Goal: Information Seeking & Learning: Learn about a topic

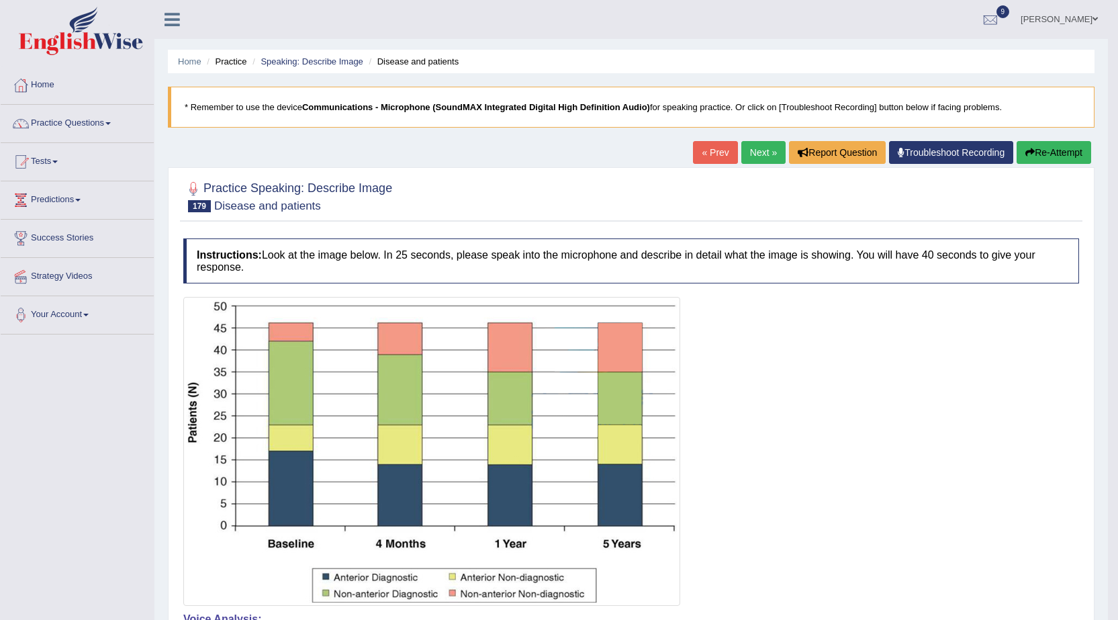
click at [97, 118] on link "Practice Questions" at bounding box center [77, 122] width 153 height 34
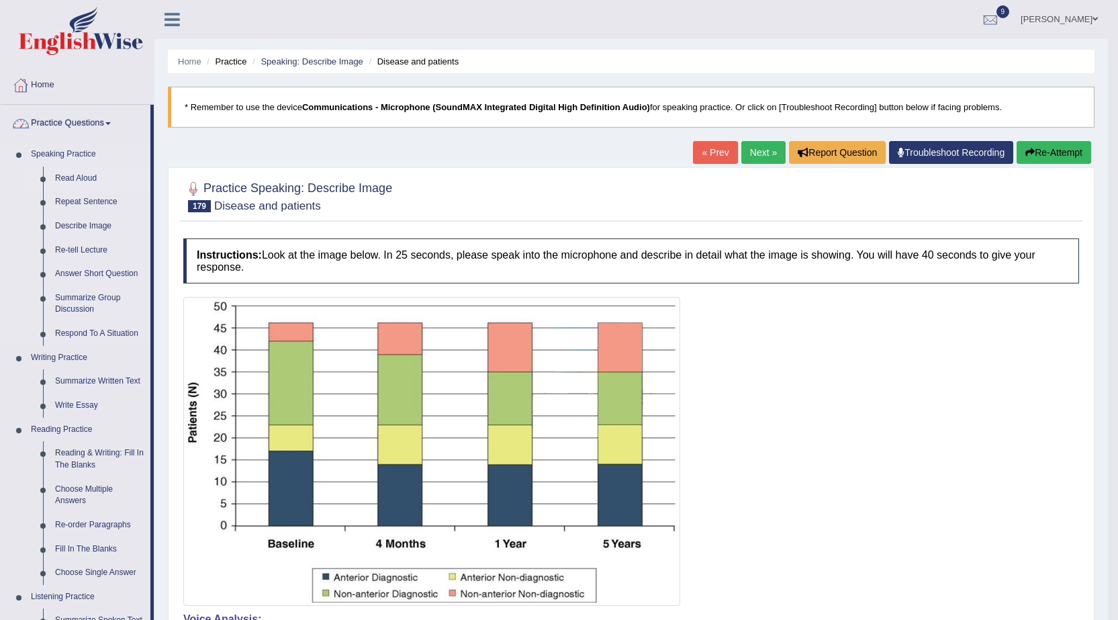
click at [70, 181] on link "Read Aloud" at bounding box center [99, 178] width 101 height 24
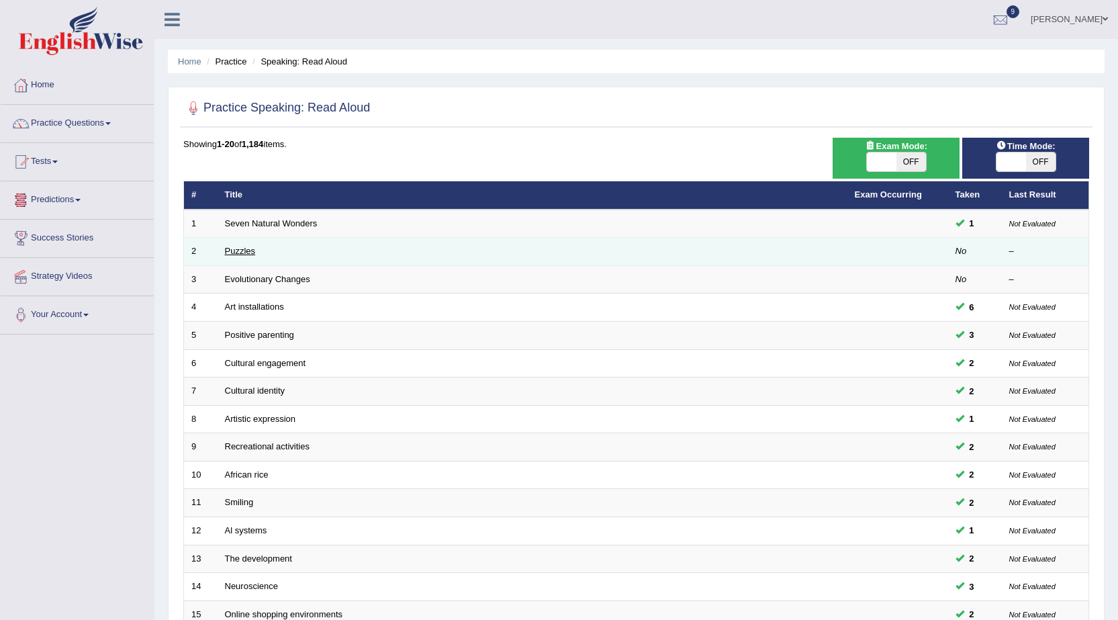
click at [238, 250] on link "Puzzles" at bounding box center [240, 251] width 31 height 10
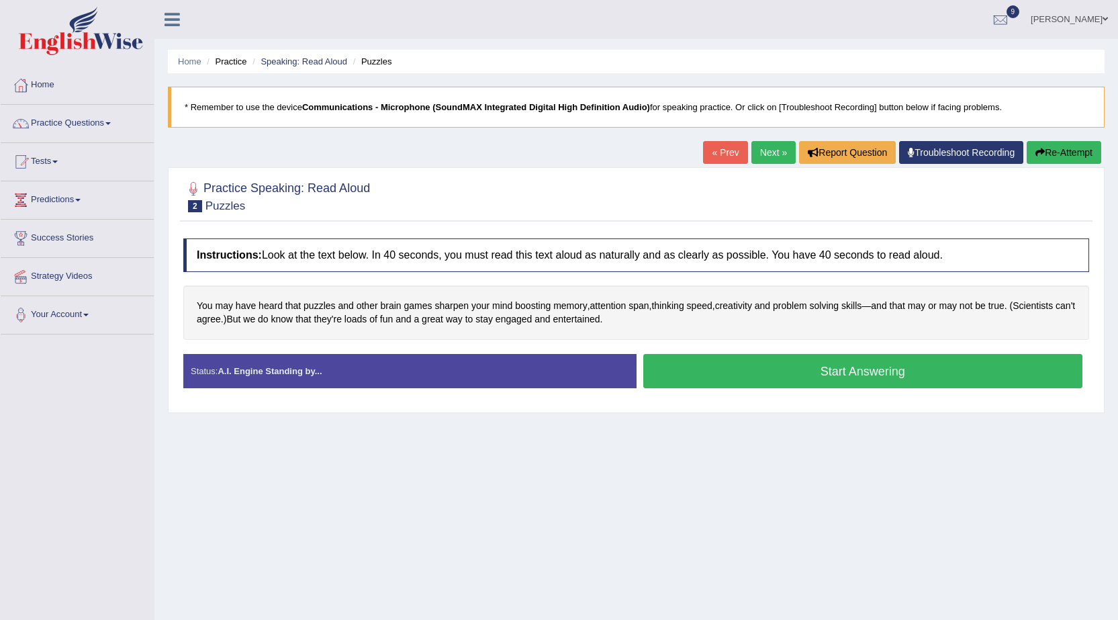
click at [837, 379] on button "Start Answering" at bounding box center [863, 371] width 440 height 34
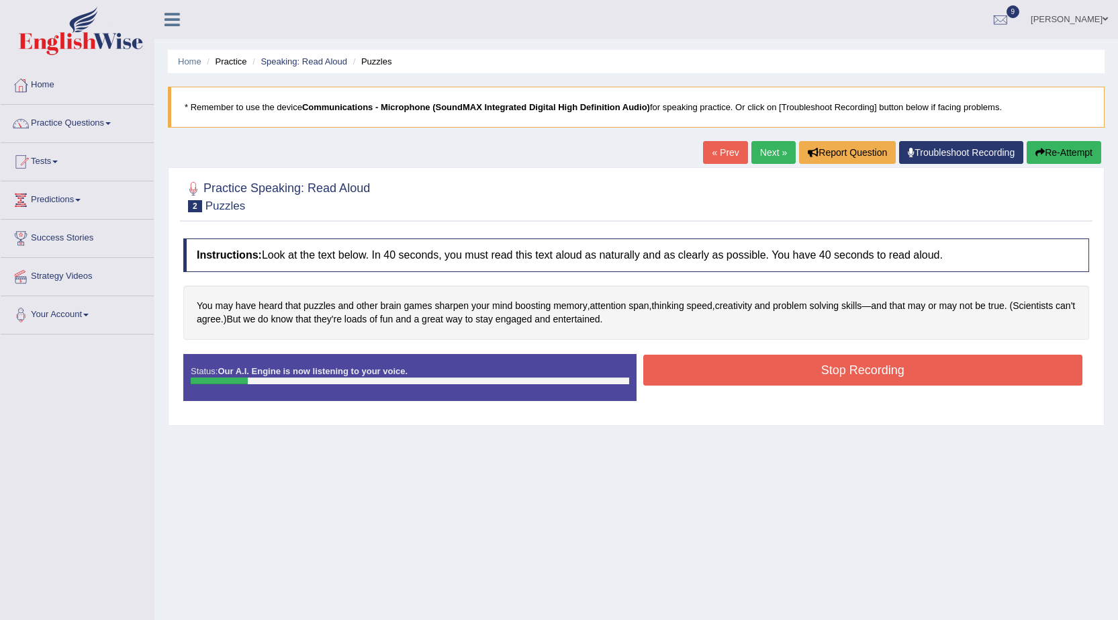
click at [1084, 156] on button "Re-Attempt" at bounding box center [1063, 152] width 75 height 23
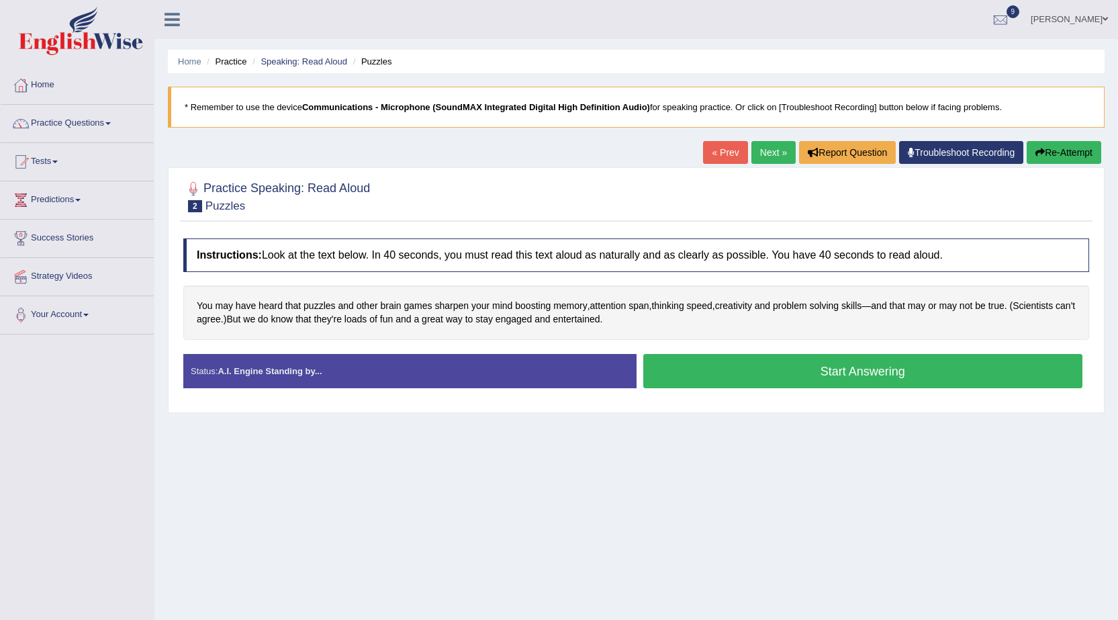
click at [832, 379] on button "Start Answering" at bounding box center [863, 371] width 440 height 34
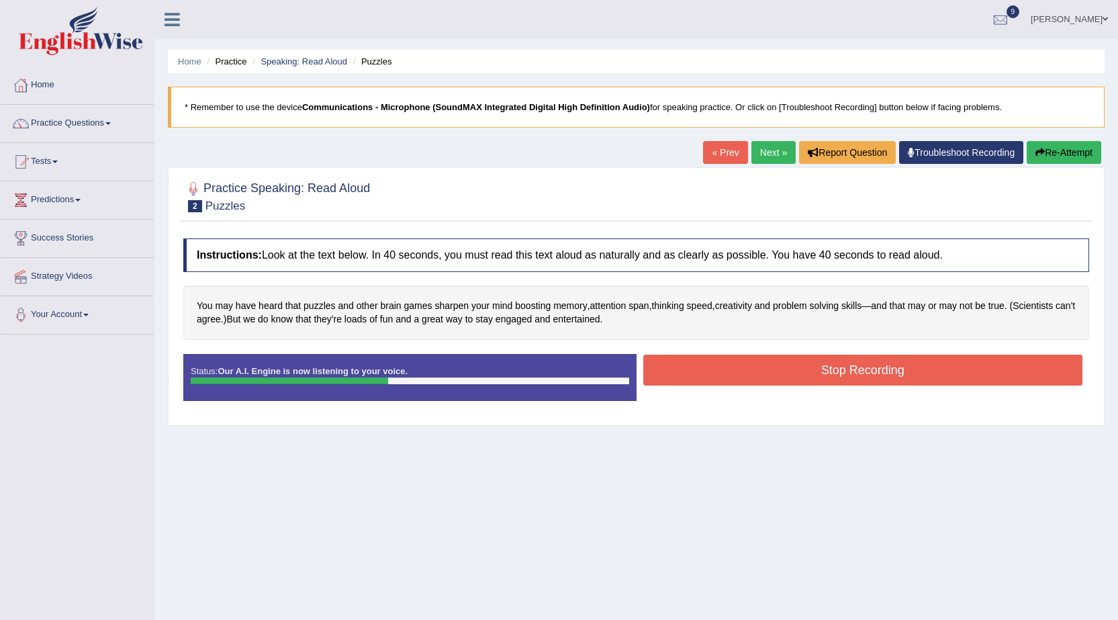
click at [861, 367] on button "Stop Recording" at bounding box center [863, 369] width 440 height 31
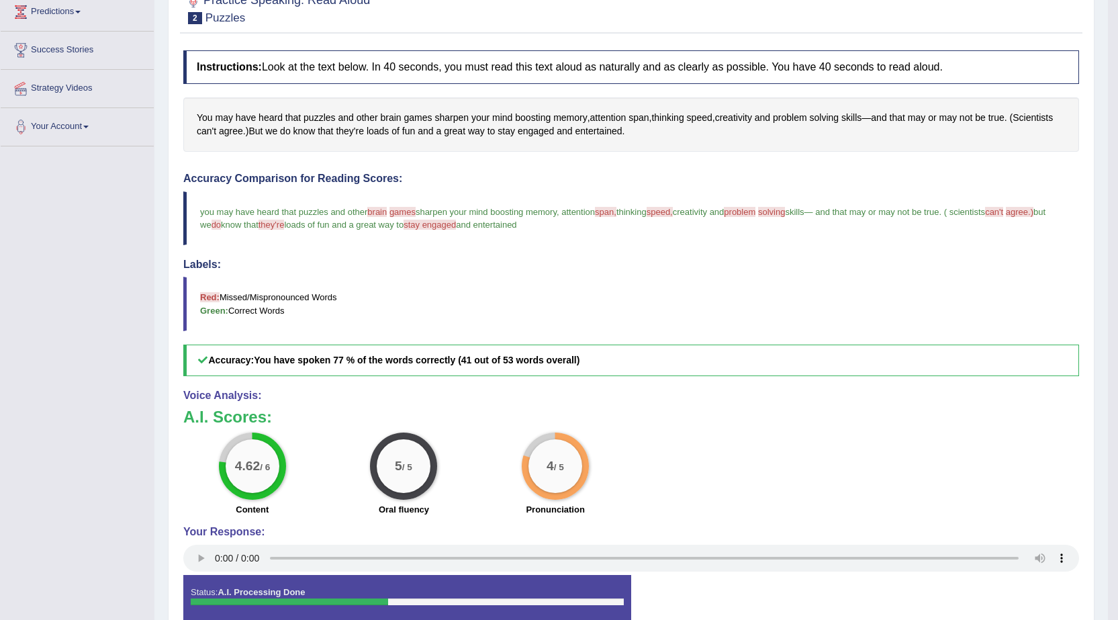
scroll to position [191, 0]
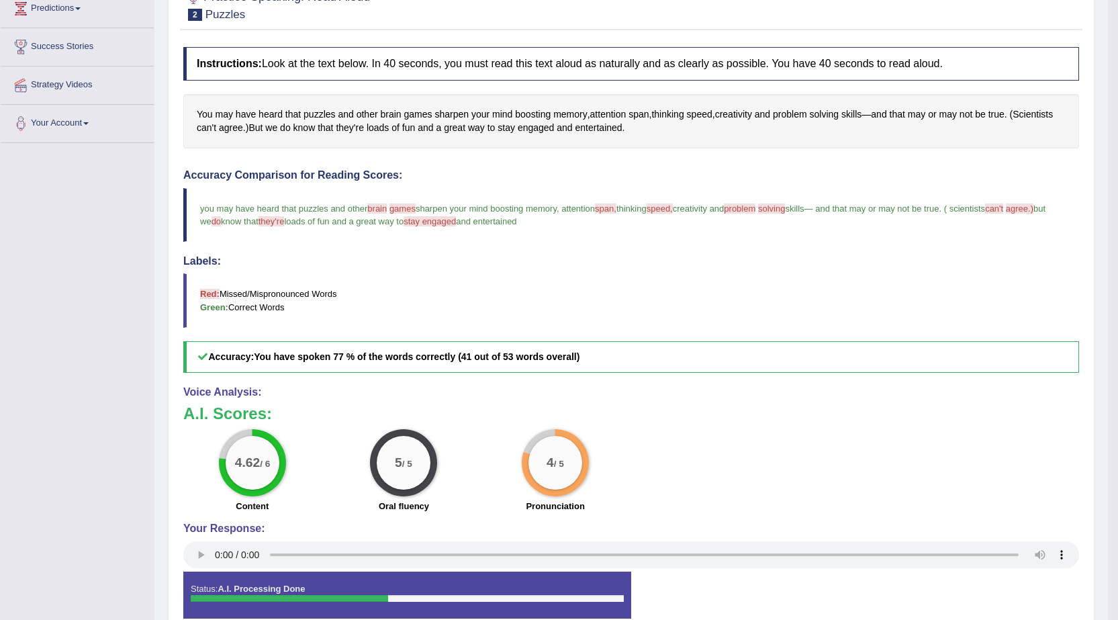
click at [389, 207] on blockquote "you may have heard that puzzles and other brain premiums games is sharpen your …" at bounding box center [630, 215] width 895 height 54
click at [394, 109] on span "brain" at bounding box center [390, 114] width 21 height 14
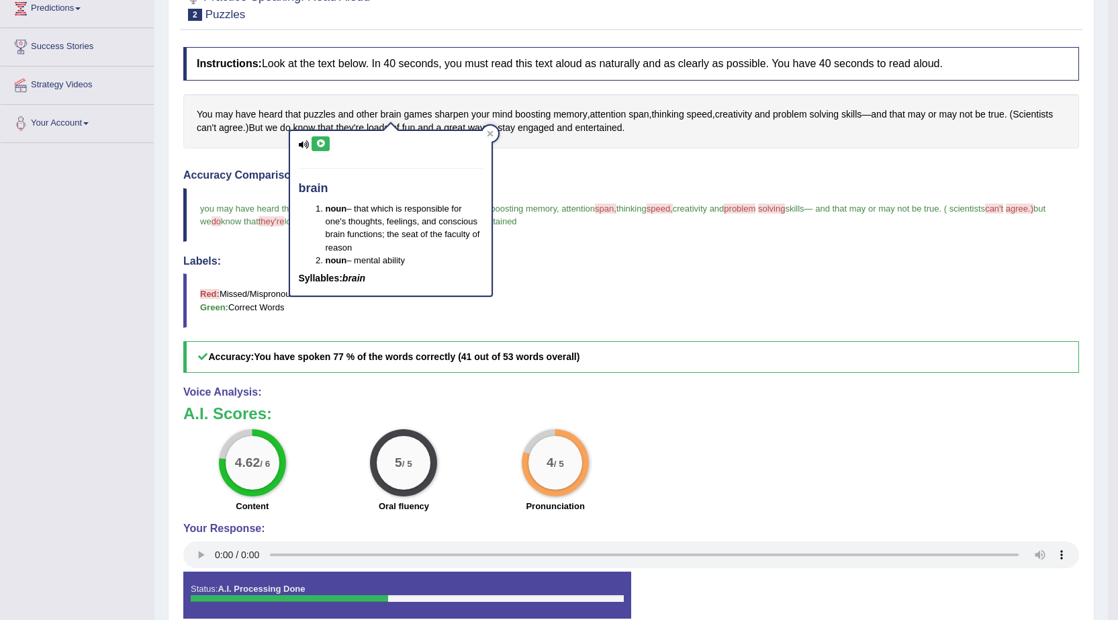
click at [316, 136] on div "brain noun – that which is responsible for one's thoughts, feelings, and consci…" at bounding box center [390, 213] width 201 height 164
click at [322, 146] on icon at bounding box center [320, 144] width 10 height 8
click at [322, 143] on icon at bounding box center [320, 144] width 10 height 8
click at [420, 117] on span "games" at bounding box center [418, 114] width 28 height 14
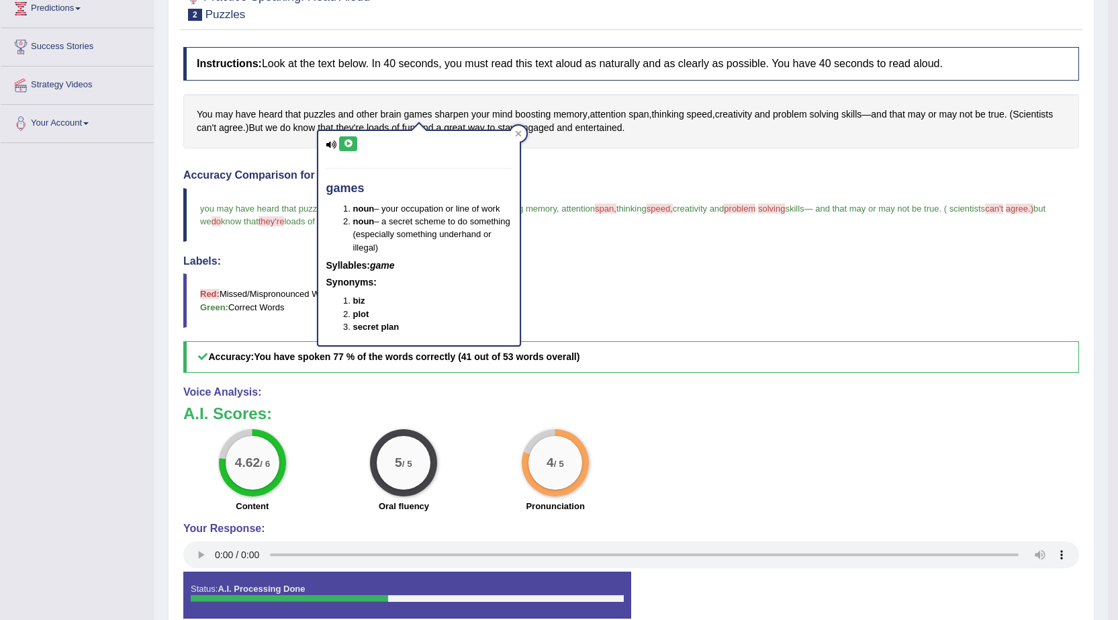
click at [333, 141] on icon at bounding box center [331, 144] width 11 height 9
click at [332, 141] on icon at bounding box center [331, 144] width 11 height 9
click at [332, 146] on icon at bounding box center [331, 144] width 11 height 9
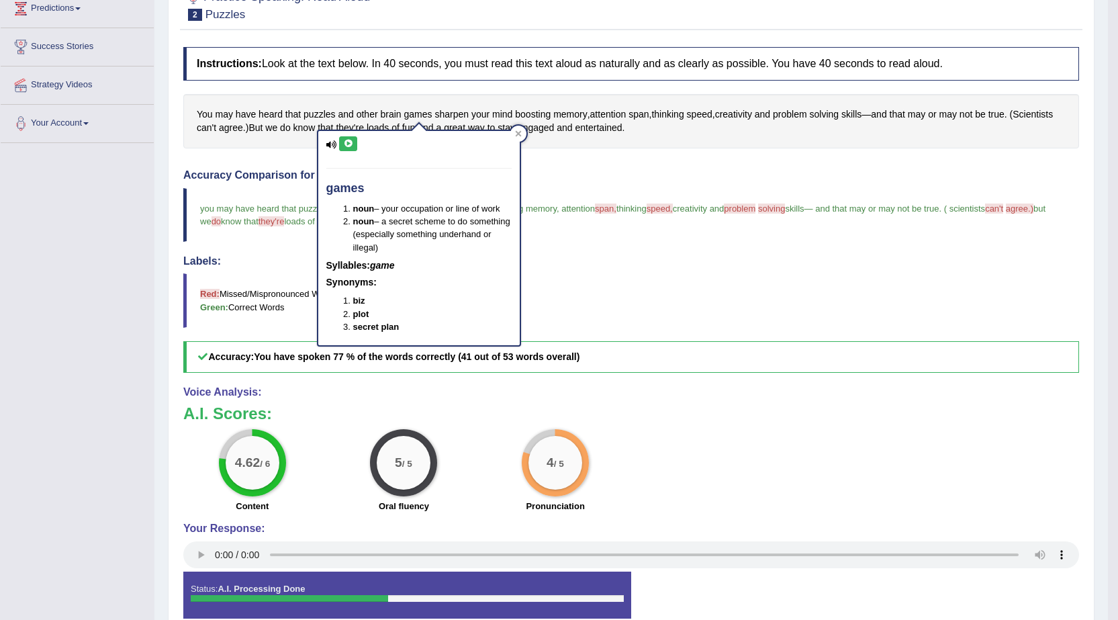
click at [332, 146] on icon at bounding box center [331, 144] width 11 height 9
click at [346, 142] on icon at bounding box center [348, 144] width 10 height 8
click at [803, 203] on span "skills" at bounding box center [794, 208] width 19 height 10
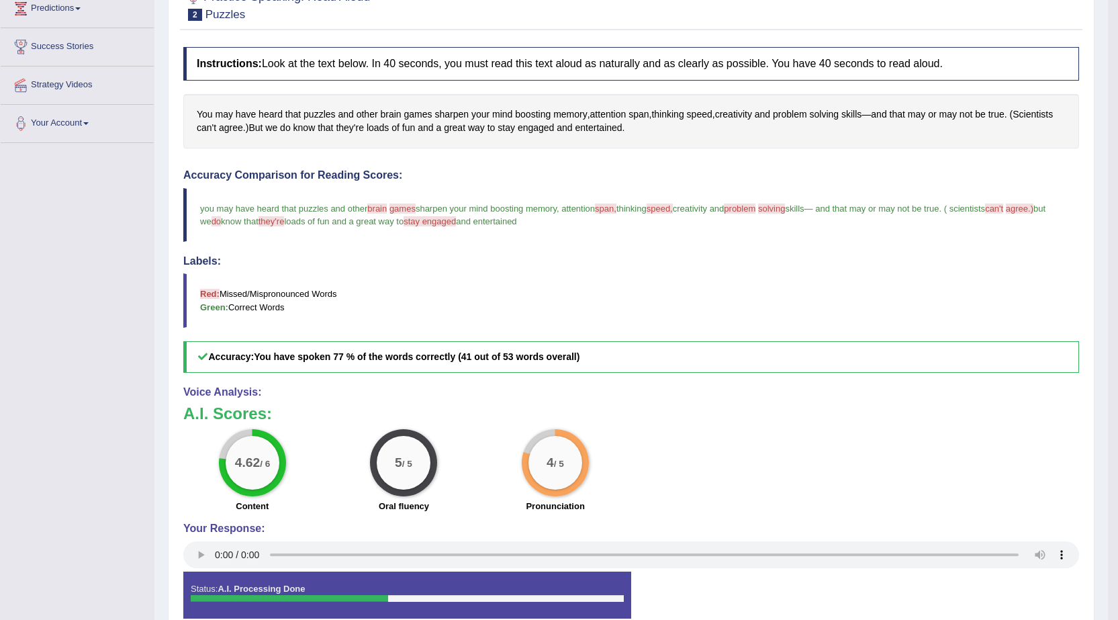
click at [614, 207] on span "span," at bounding box center [605, 208] width 21 height 10
click at [763, 215] on blockquote "you may have heard that puzzles and other brain premiums games is sharpen your …" at bounding box center [630, 215] width 895 height 54
click at [797, 115] on span "problem" at bounding box center [790, 114] width 34 height 14
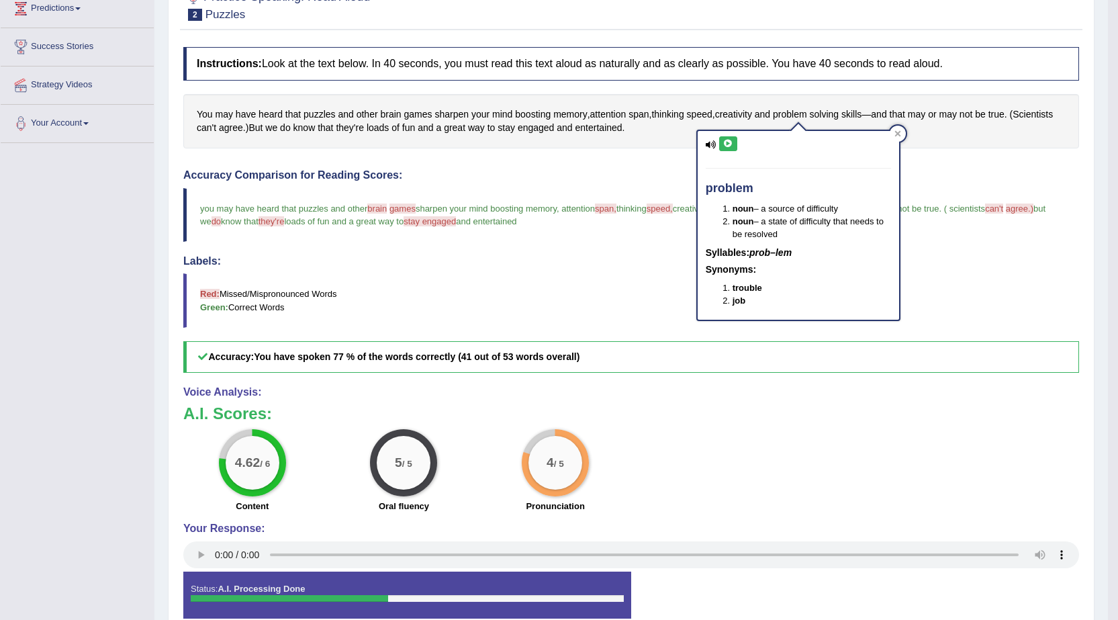
click at [724, 146] on icon at bounding box center [728, 144] width 10 height 8
click at [727, 154] on div "problem noun – a source of difficulty noun – a state of difficulty that needs t…" at bounding box center [797, 225] width 201 height 188
click at [727, 144] on icon at bounding box center [728, 144] width 10 height 8
click at [901, 132] on div at bounding box center [897, 134] width 16 height 16
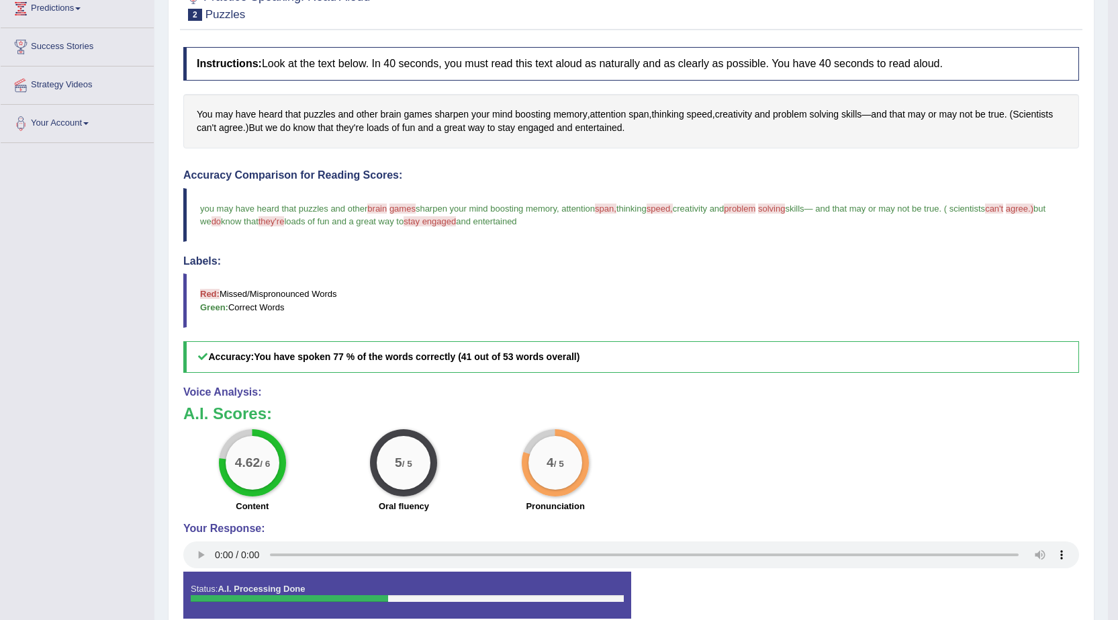
click at [1003, 204] on span "can't" at bounding box center [994, 208] width 18 height 10
click at [203, 128] on span "can't" at bounding box center [206, 128] width 19 height 14
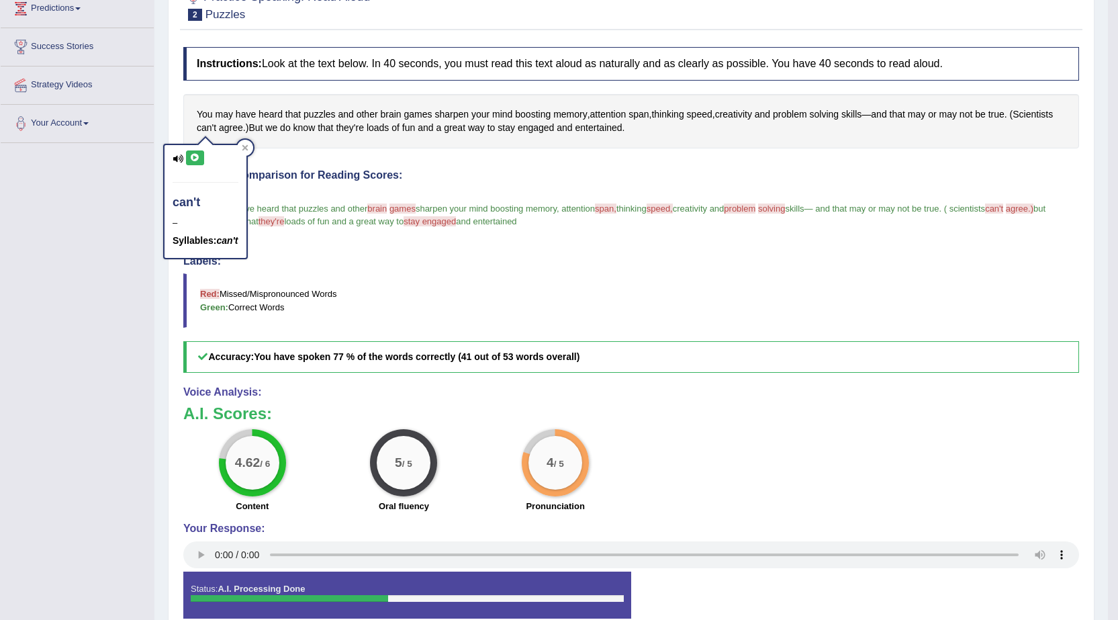
click at [191, 160] on icon at bounding box center [195, 158] width 10 height 8
click at [198, 157] on icon at bounding box center [195, 158] width 10 height 8
click at [195, 155] on icon at bounding box center [195, 158] width 10 height 8
click at [193, 154] on icon at bounding box center [195, 158] width 10 height 8
click at [195, 154] on icon at bounding box center [195, 158] width 10 height 8
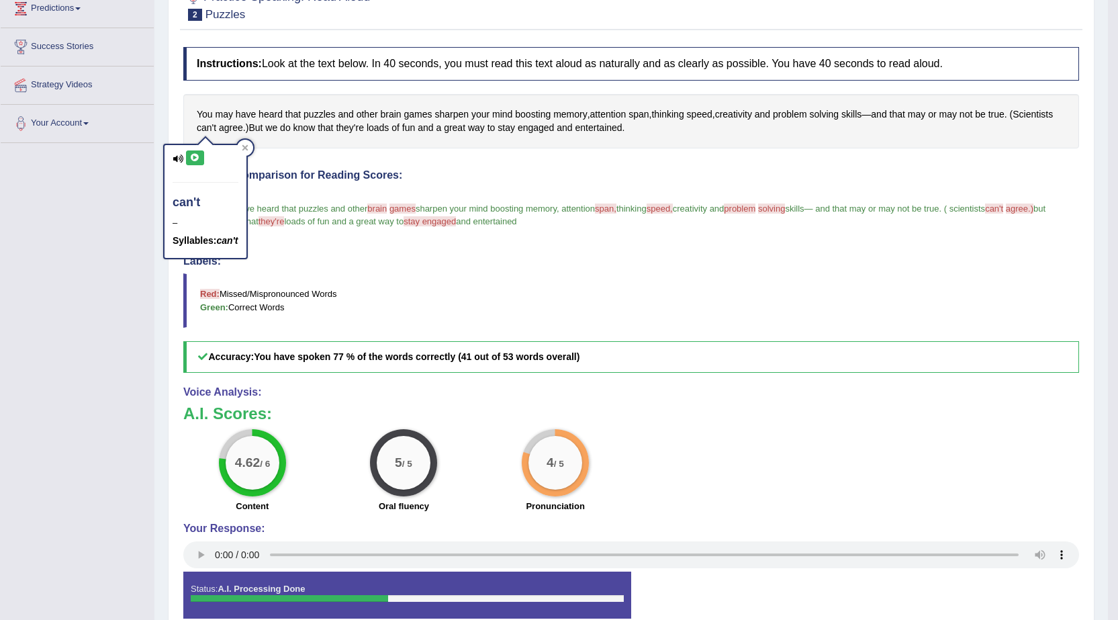
click at [193, 158] on icon at bounding box center [195, 158] width 10 height 8
click at [177, 156] on icon at bounding box center [178, 158] width 11 height 9
click at [248, 152] on div at bounding box center [245, 148] width 16 height 16
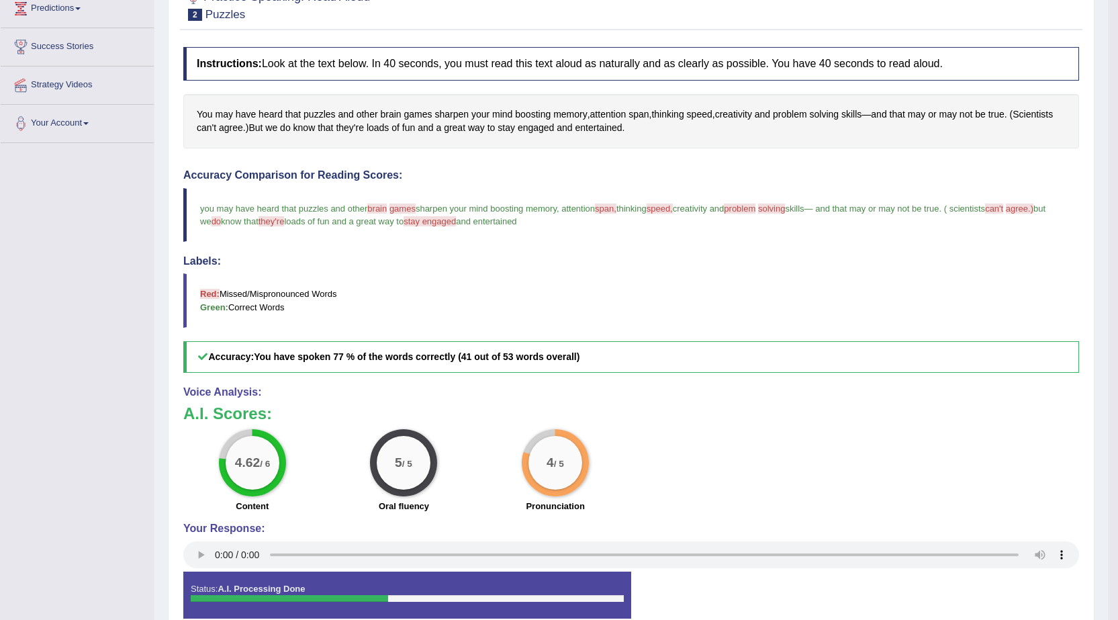
click at [456, 224] on span "stay engaged" at bounding box center [429, 221] width 52 height 10
click at [507, 132] on span "stay" at bounding box center [505, 128] width 17 height 14
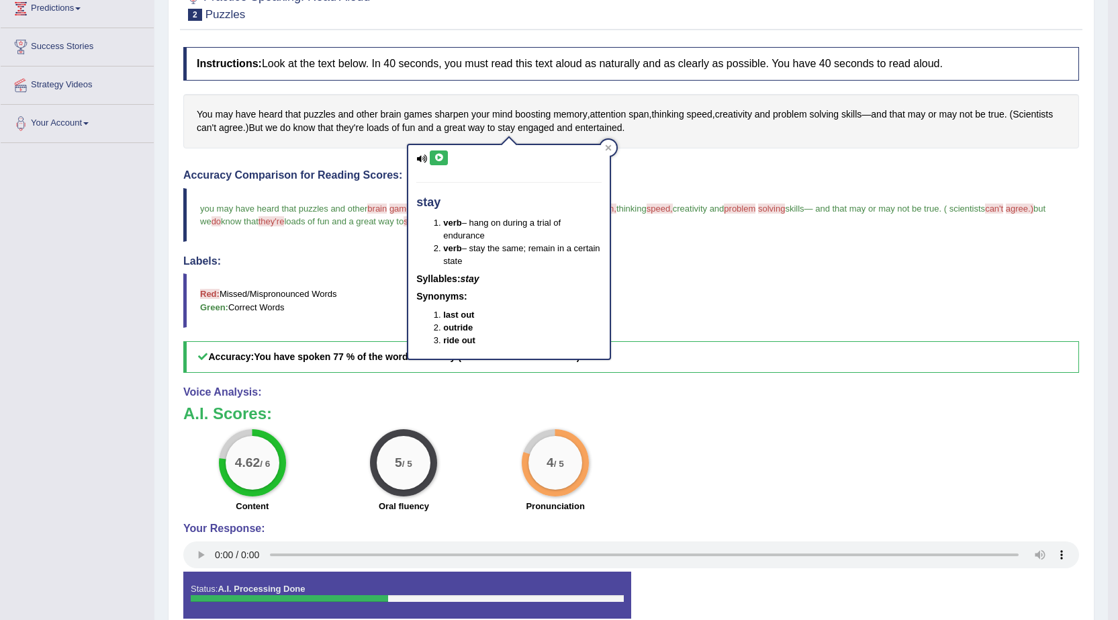
click at [440, 154] on icon at bounding box center [439, 158] width 10 height 8
click at [607, 147] on icon at bounding box center [608, 148] width 6 height 6
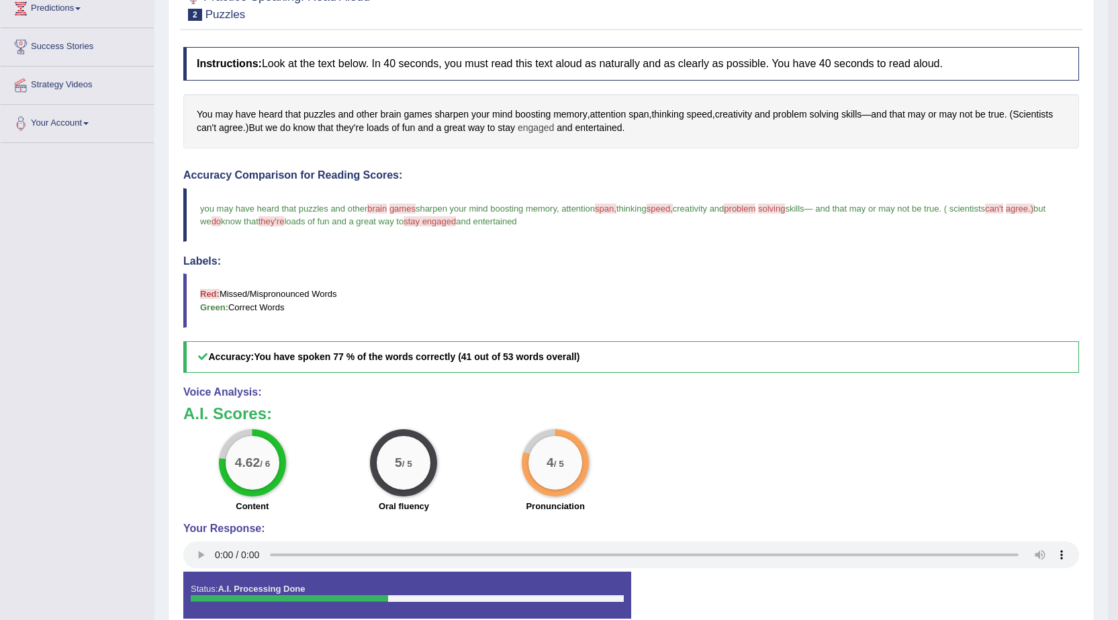
click at [539, 126] on span "engaged" at bounding box center [536, 128] width 37 height 14
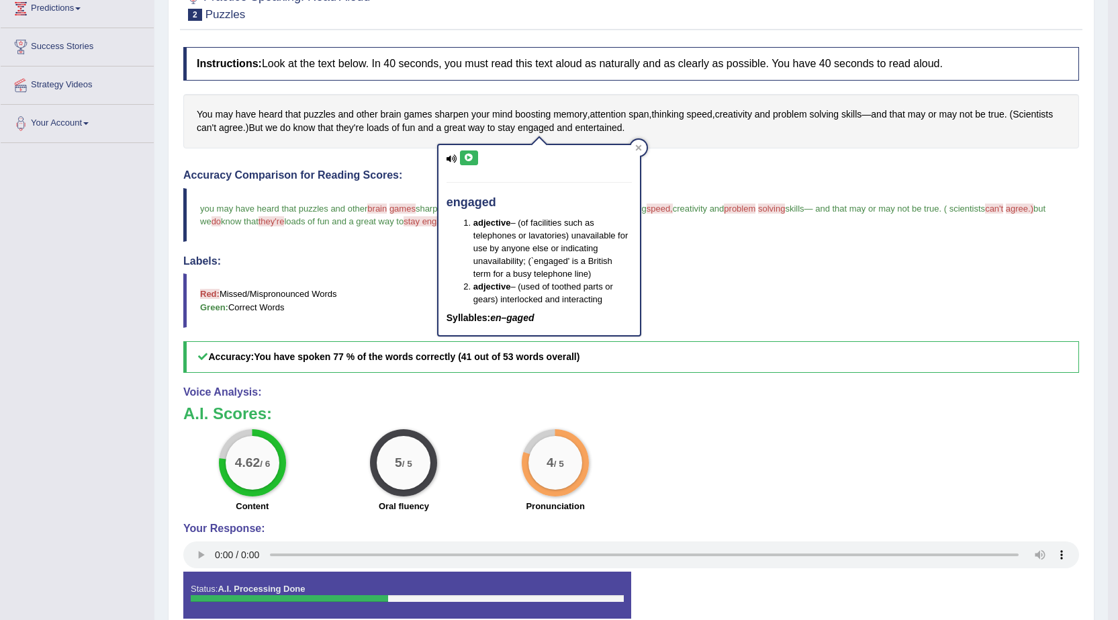
click at [454, 160] on icon at bounding box center [451, 158] width 11 height 9
click at [469, 154] on icon at bounding box center [469, 158] width 10 height 8
click at [642, 148] on div at bounding box center [638, 148] width 16 height 16
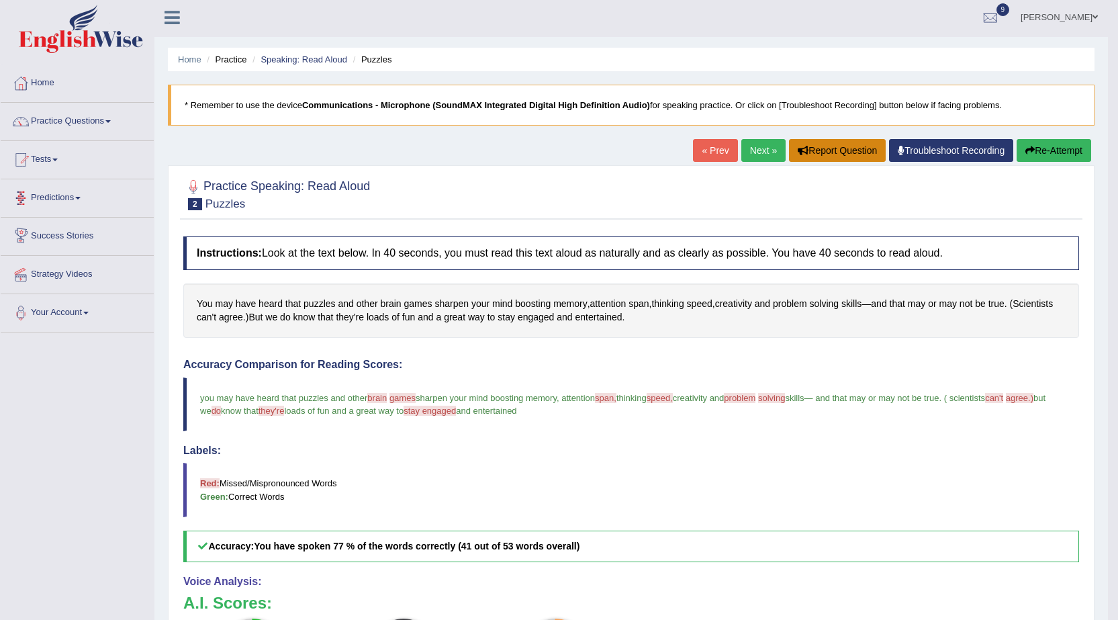
scroll to position [0, 0]
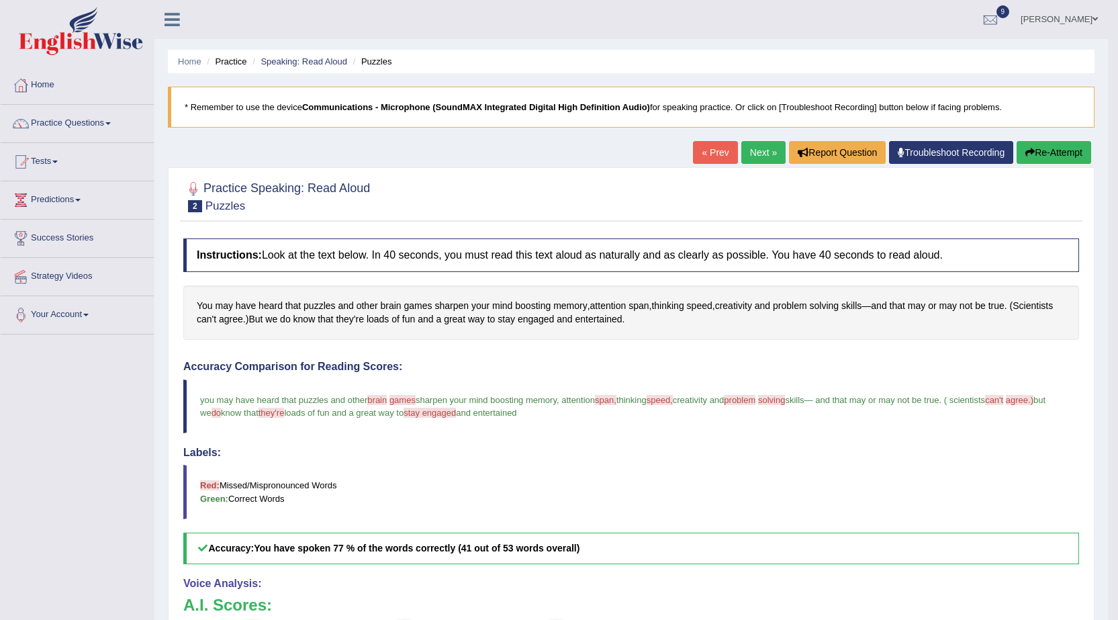
click at [754, 146] on link "Next »" at bounding box center [763, 152] width 44 height 23
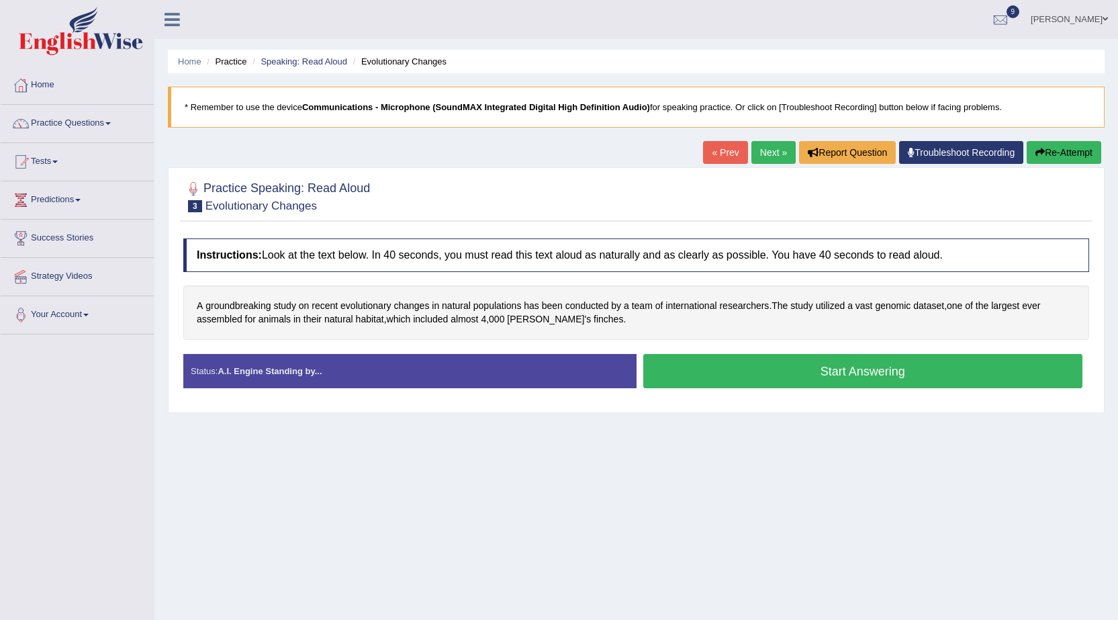
click at [712, 372] on button "Start Answering" at bounding box center [863, 371] width 440 height 34
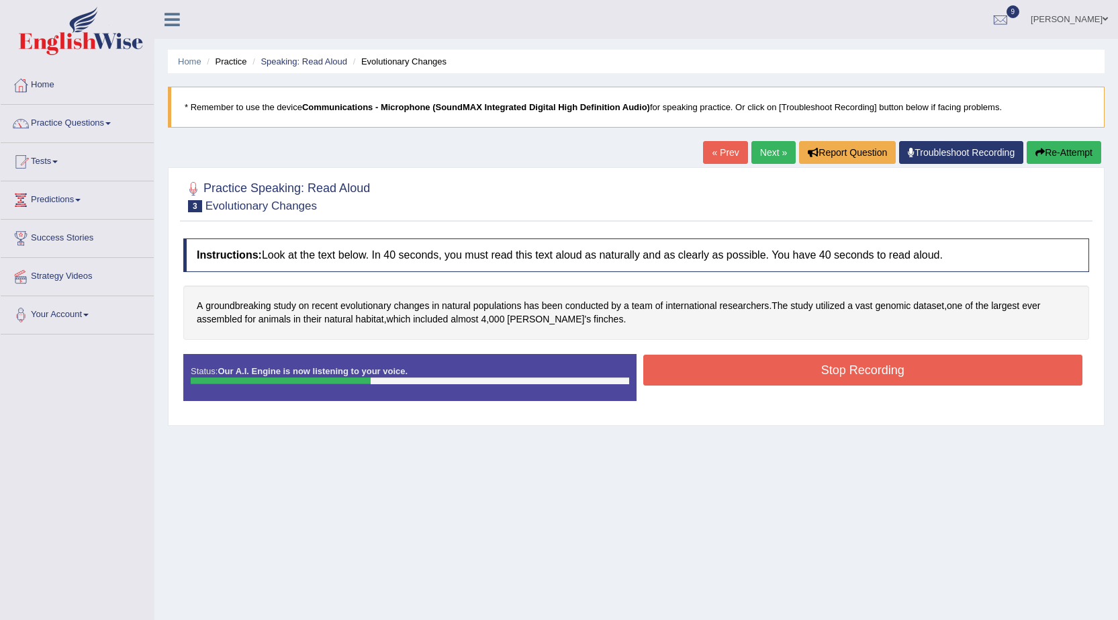
click at [805, 370] on button "Stop Recording" at bounding box center [863, 369] width 440 height 31
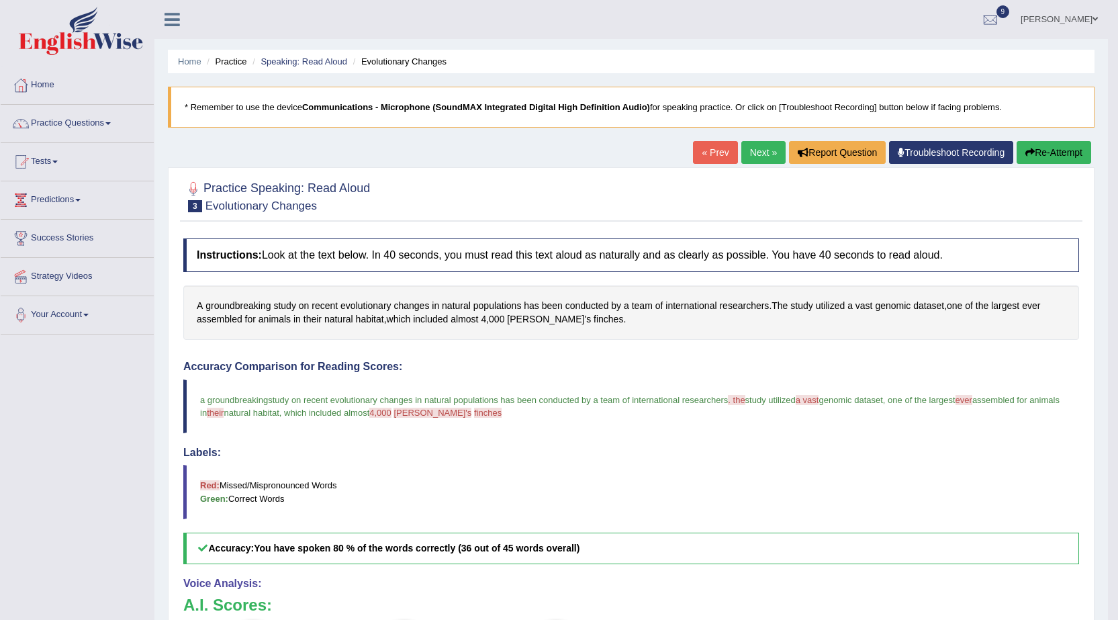
click at [770, 151] on link "Next »" at bounding box center [763, 152] width 44 height 23
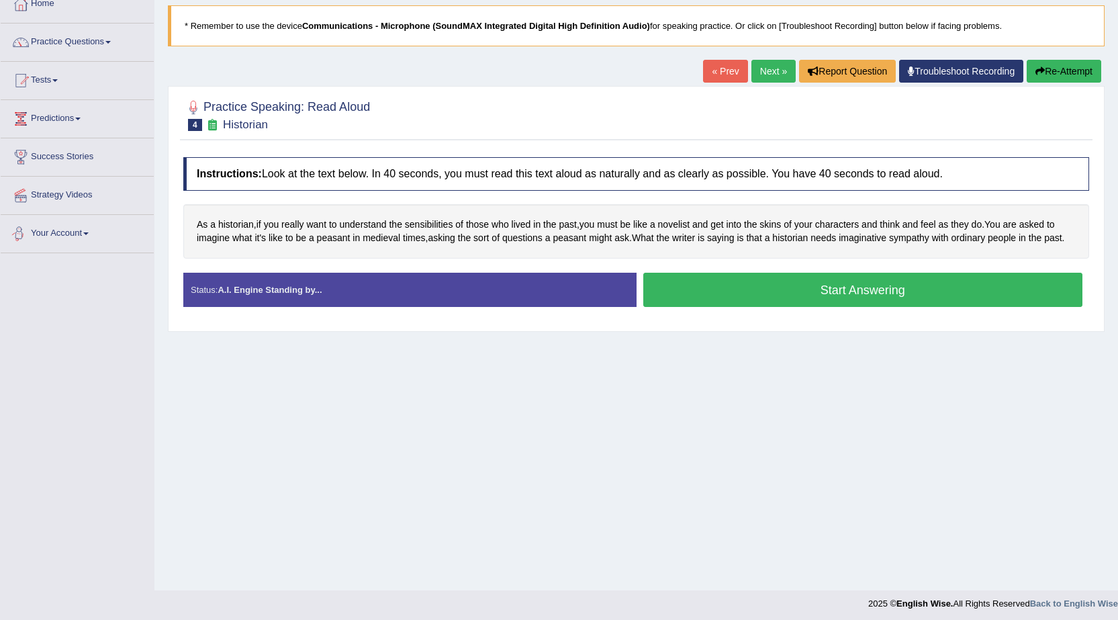
scroll to position [85, 0]
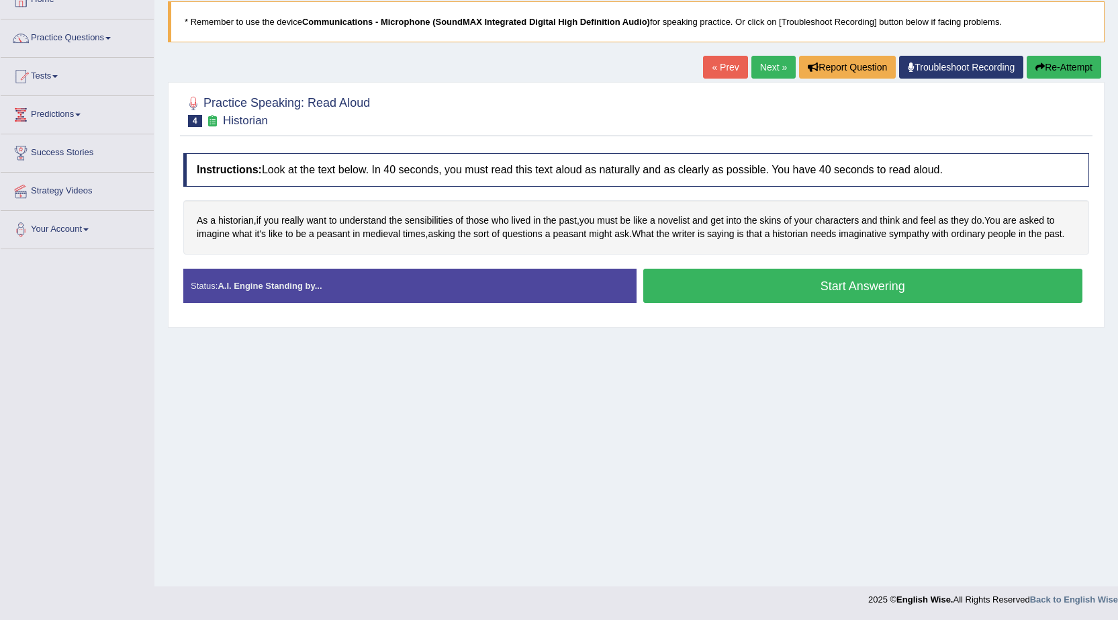
click at [820, 285] on button "Start Answering" at bounding box center [863, 285] width 440 height 34
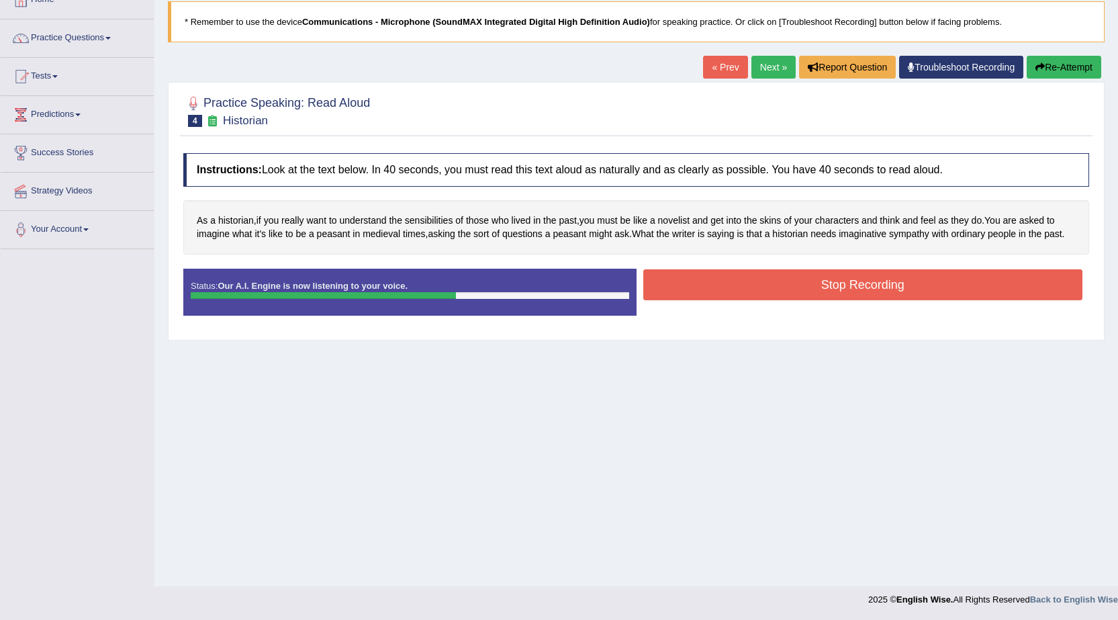
click at [814, 283] on button "Stop Recording" at bounding box center [863, 284] width 440 height 31
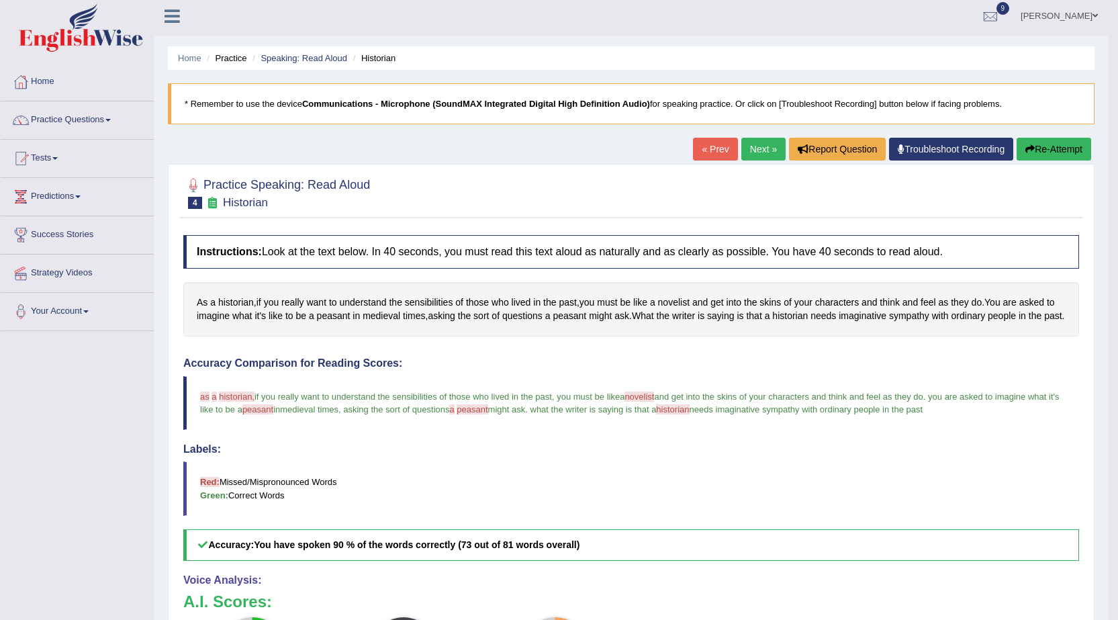
scroll to position [0, 0]
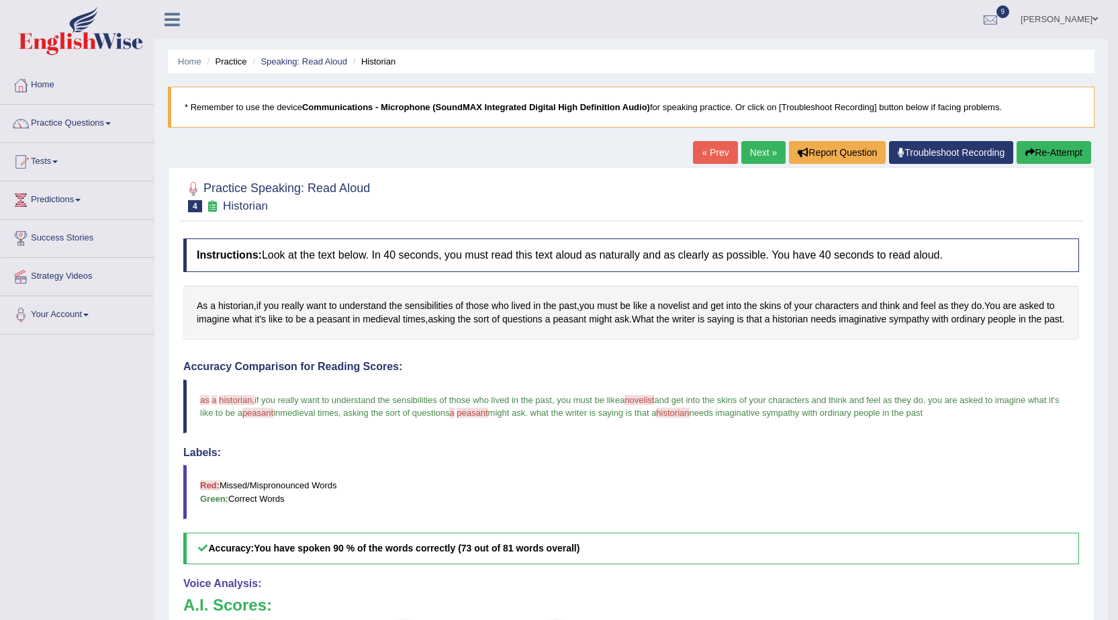
click at [756, 160] on link "Next »" at bounding box center [763, 152] width 44 height 23
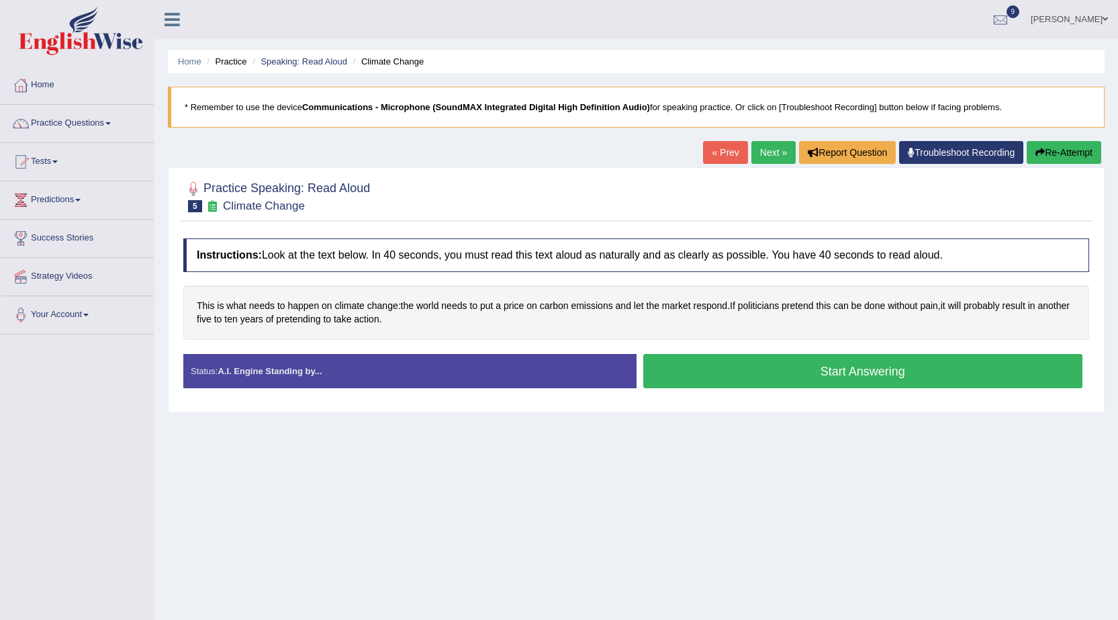
click at [820, 366] on button "Start Answering" at bounding box center [863, 371] width 440 height 34
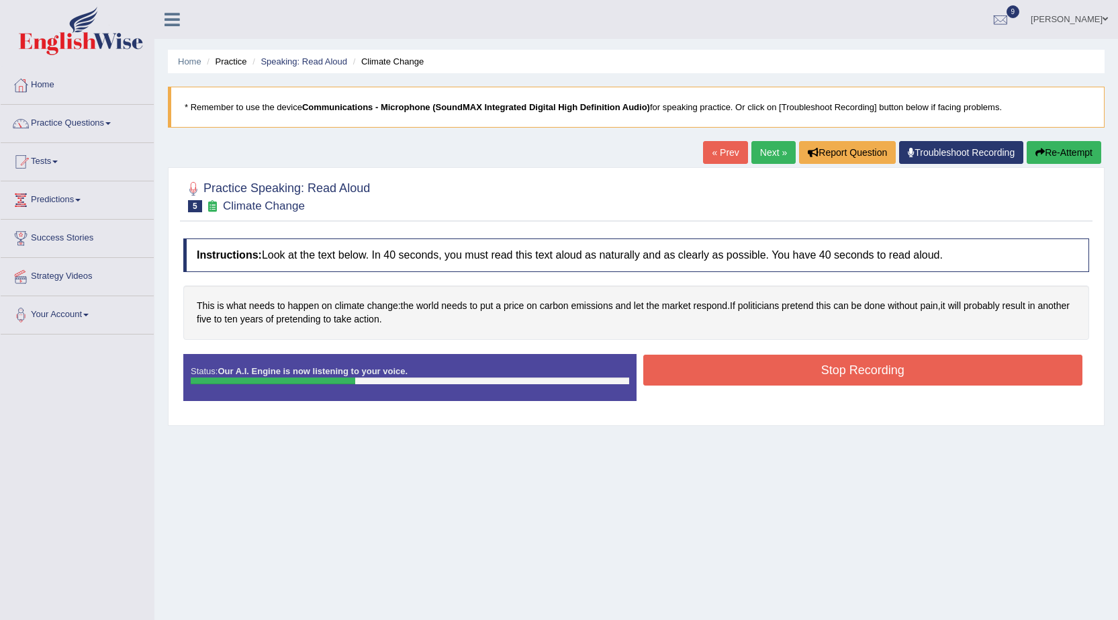
click at [963, 357] on button "Stop Recording" at bounding box center [863, 369] width 440 height 31
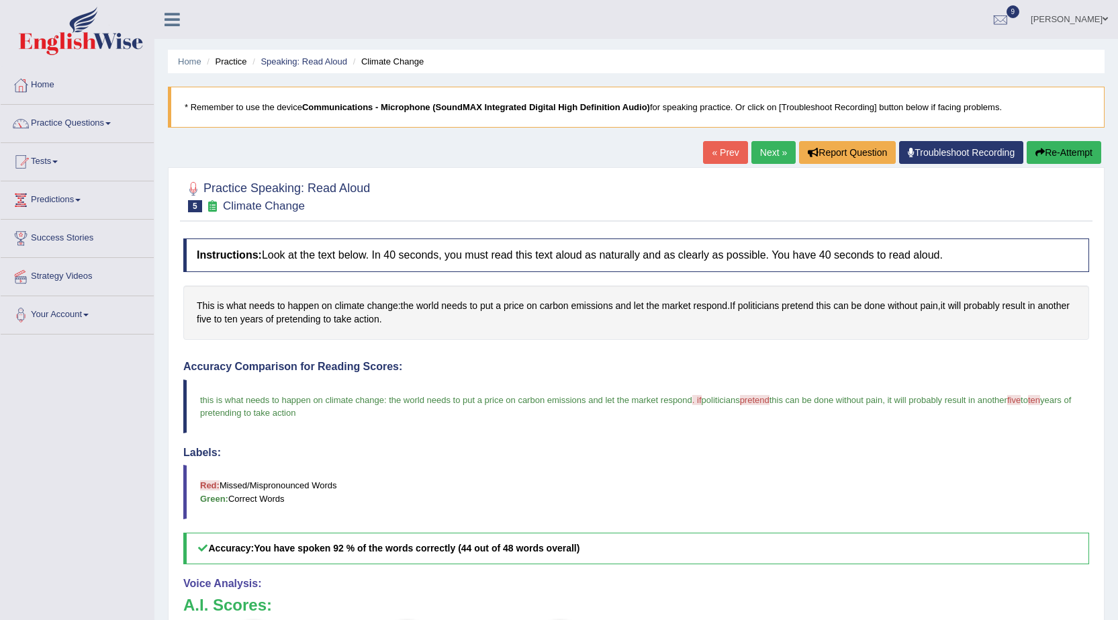
click at [759, 155] on link "Next »" at bounding box center [773, 152] width 44 height 23
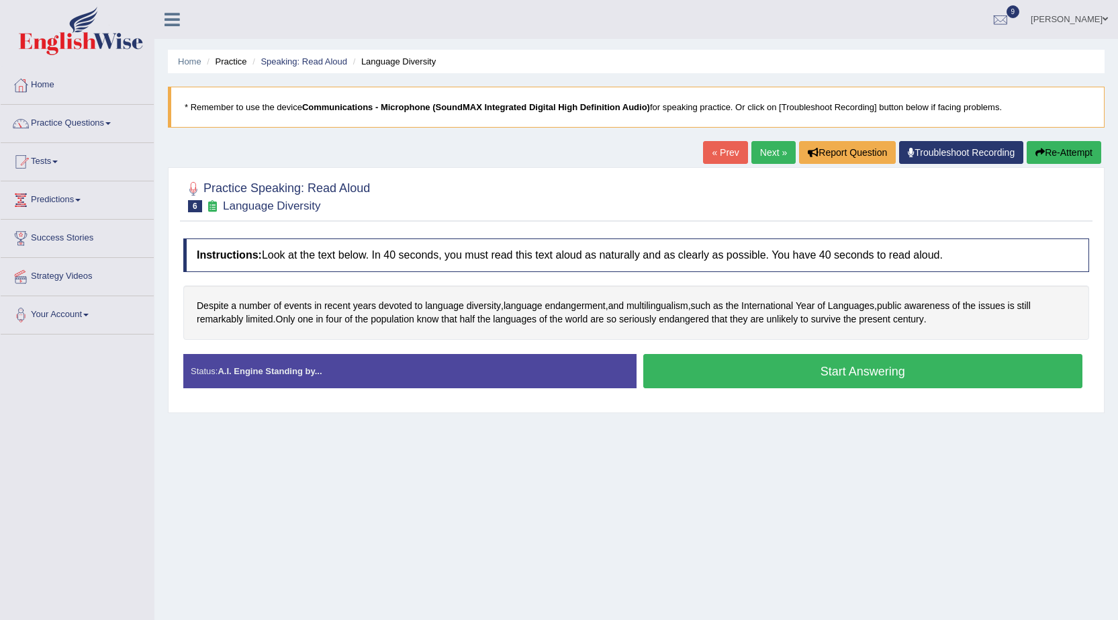
click at [856, 364] on button "Start Answering" at bounding box center [863, 371] width 440 height 34
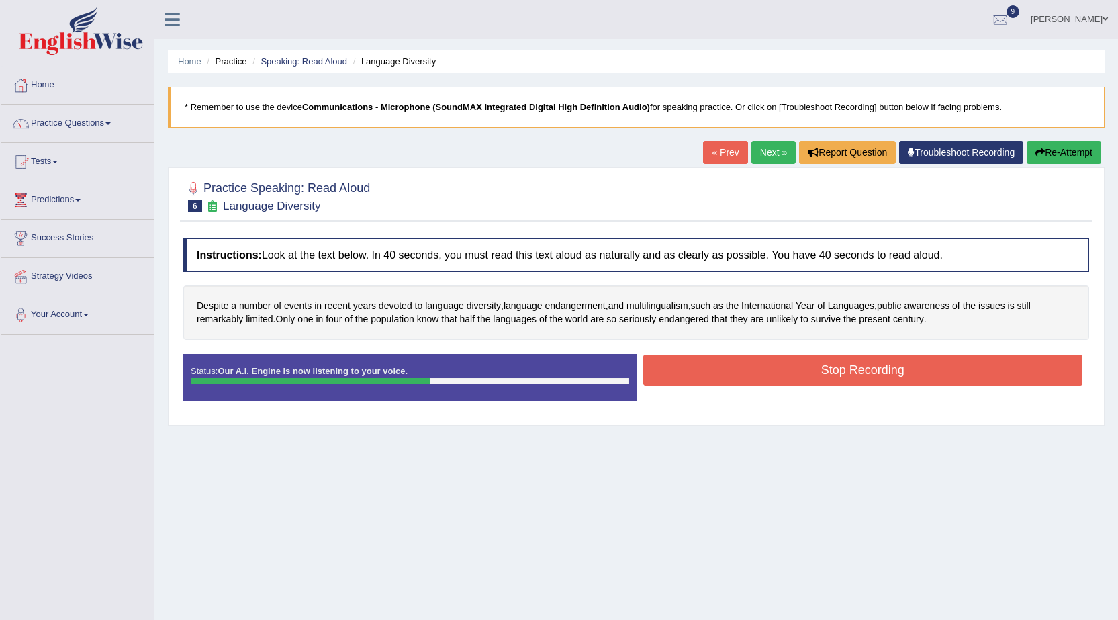
click at [889, 369] on button "Stop Recording" at bounding box center [863, 369] width 440 height 31
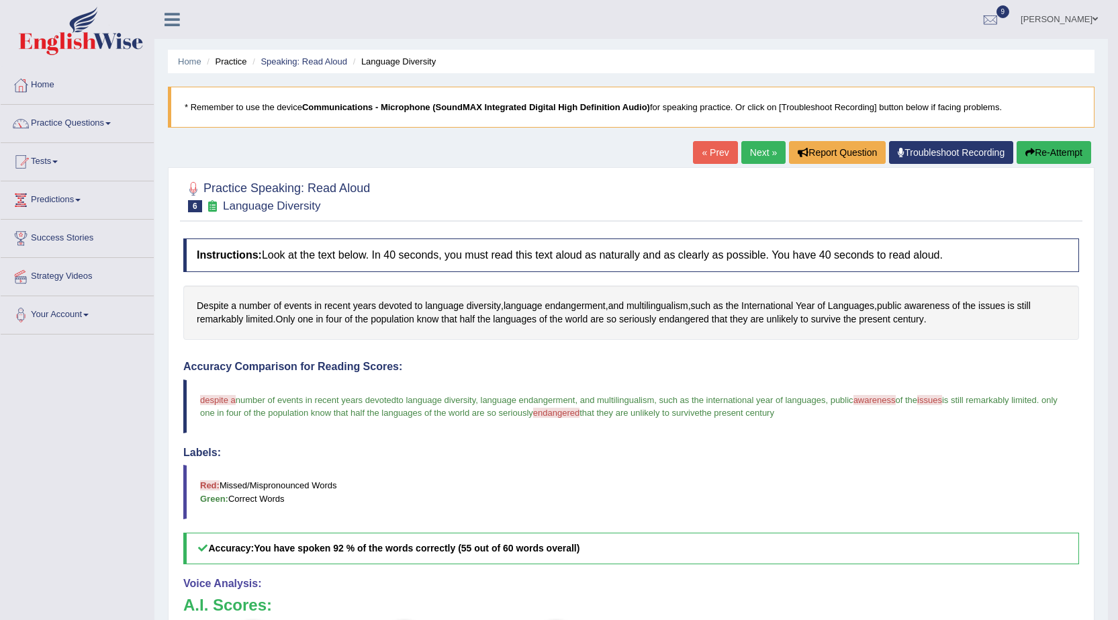
click at [1057, 156] on button "Re-Attempt" at bounding box center [1053, 152] width 75 height 23
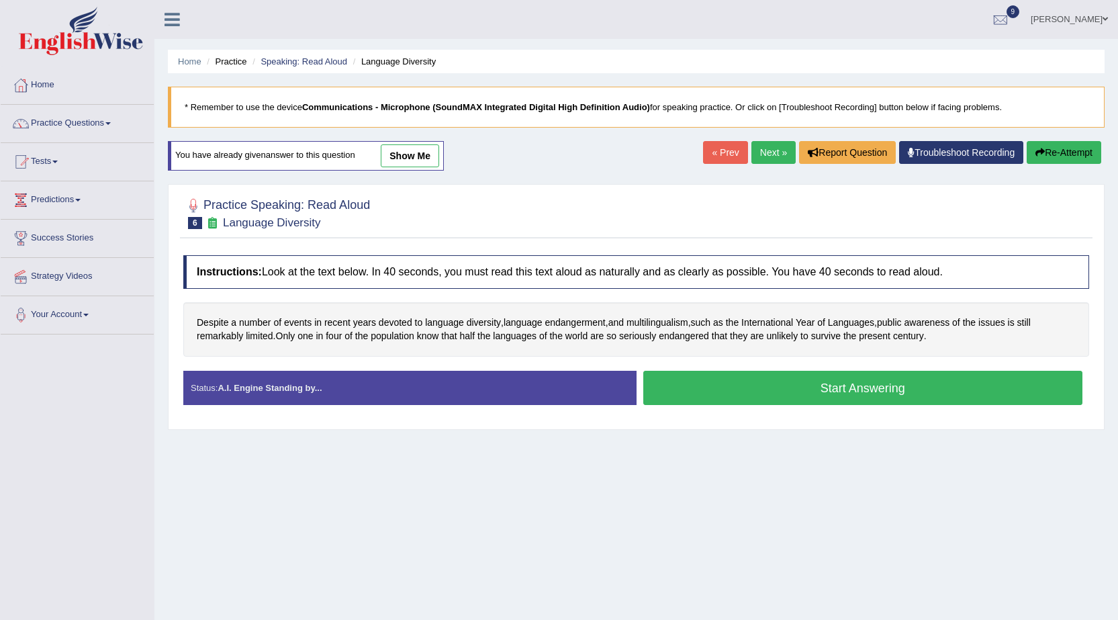
click at [868, 395] on button "Start Answering" at bounding box center [863, 388] width 440 height 34
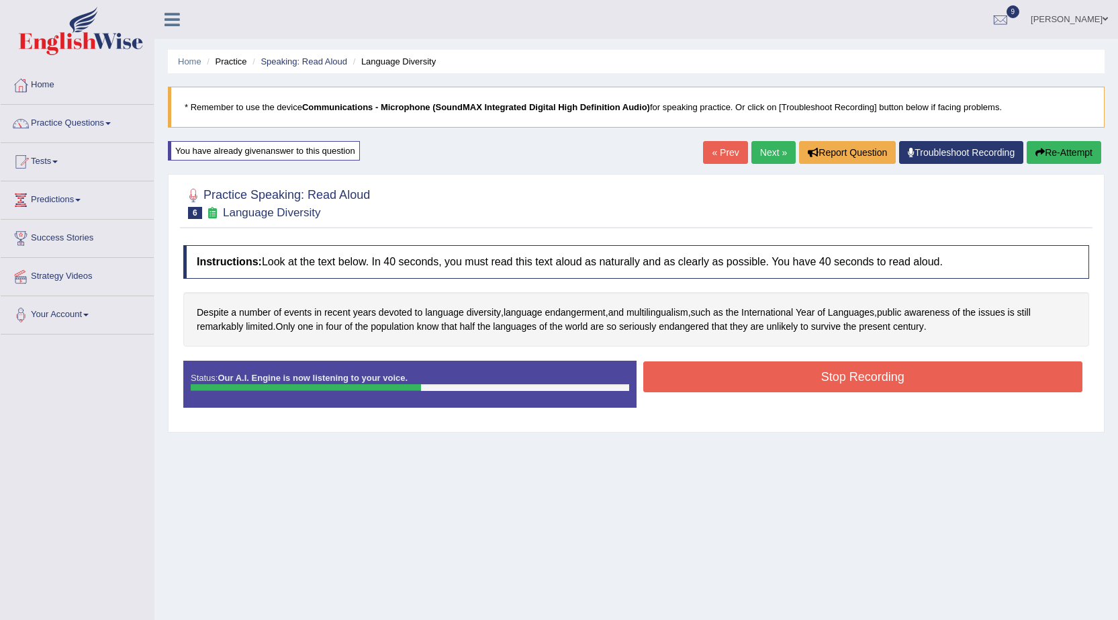
click at [890, 383] on button "Stop Recording" at bounding box center [863, 376] width 440 height 31
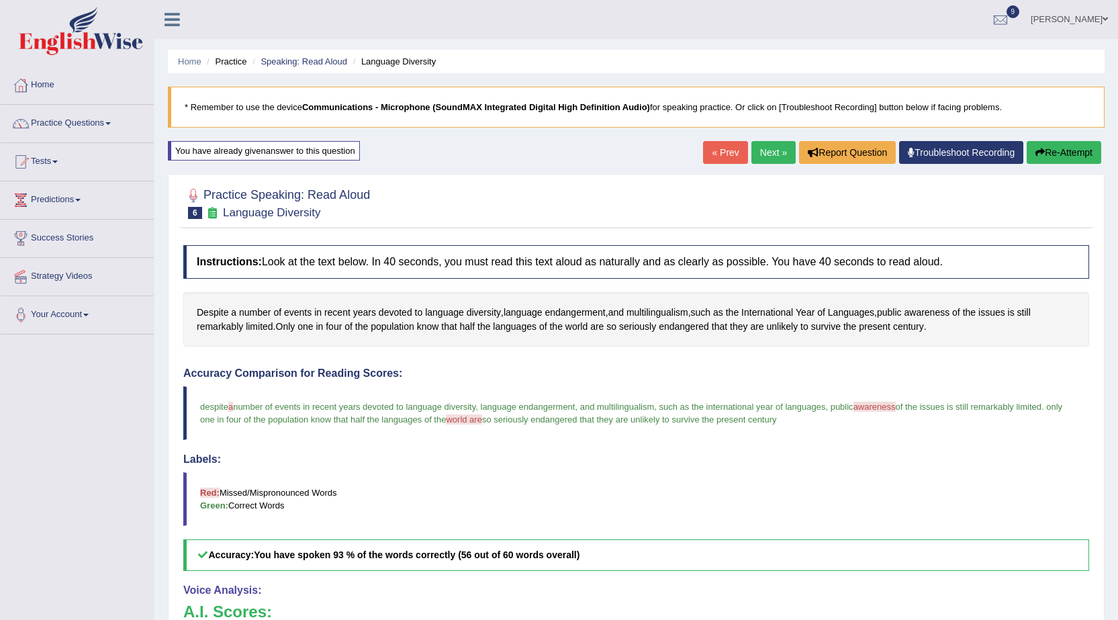
click at [779, 156] on link "Next »" at bounding box center [773, 152] width 44 height 23
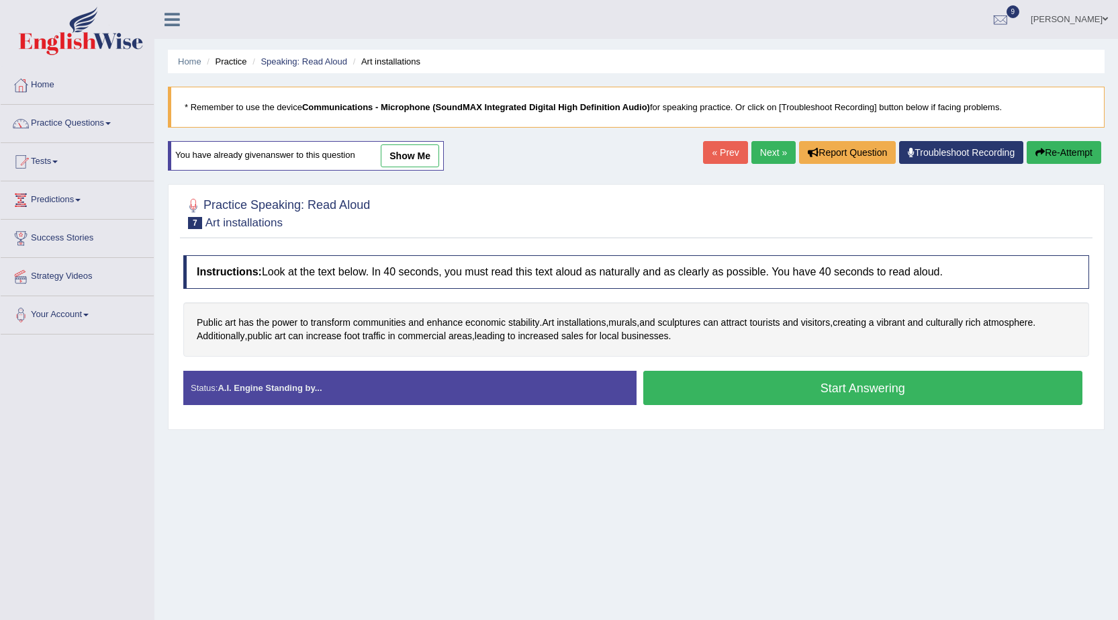
click at [787, 399] on button "Start Answering" at bounding box center [863, 388] width 440 height 34
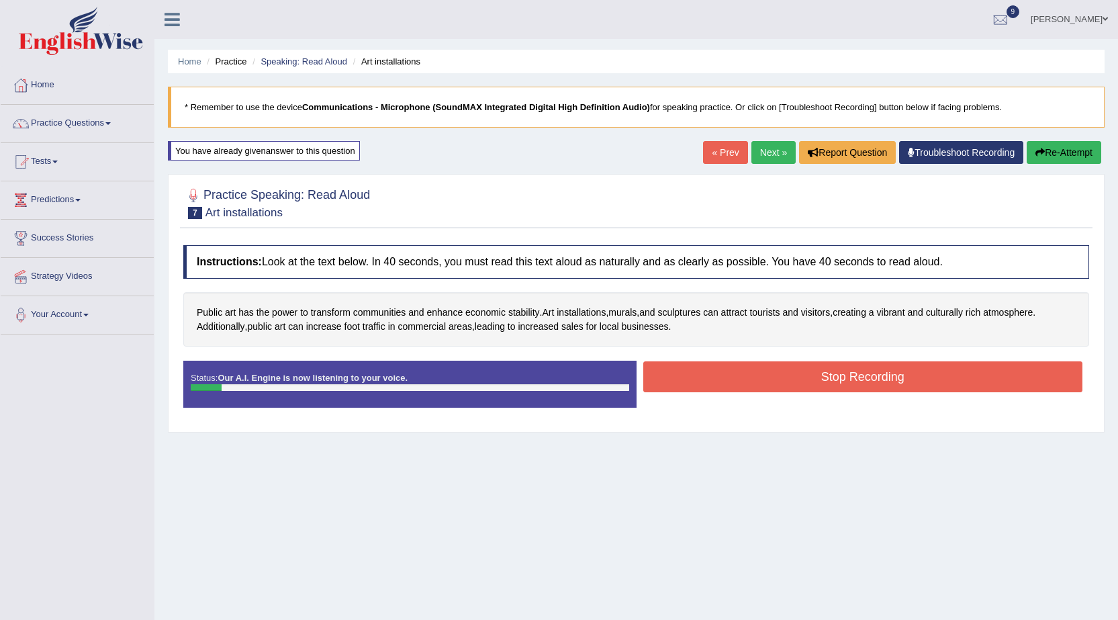
click at [1059, 150] on button "Re-Attempt" at bounding box center [1063, 152] width 75 height 23
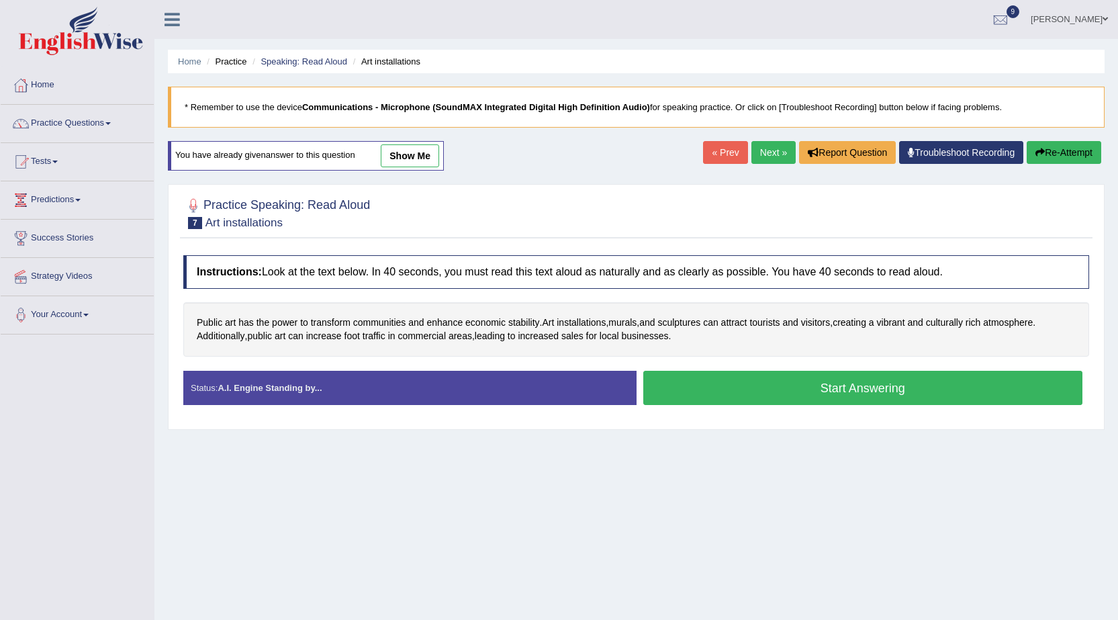
click at [819, 381] on button "Start Answering" at bounding box center [863, 388] width 440 height 34
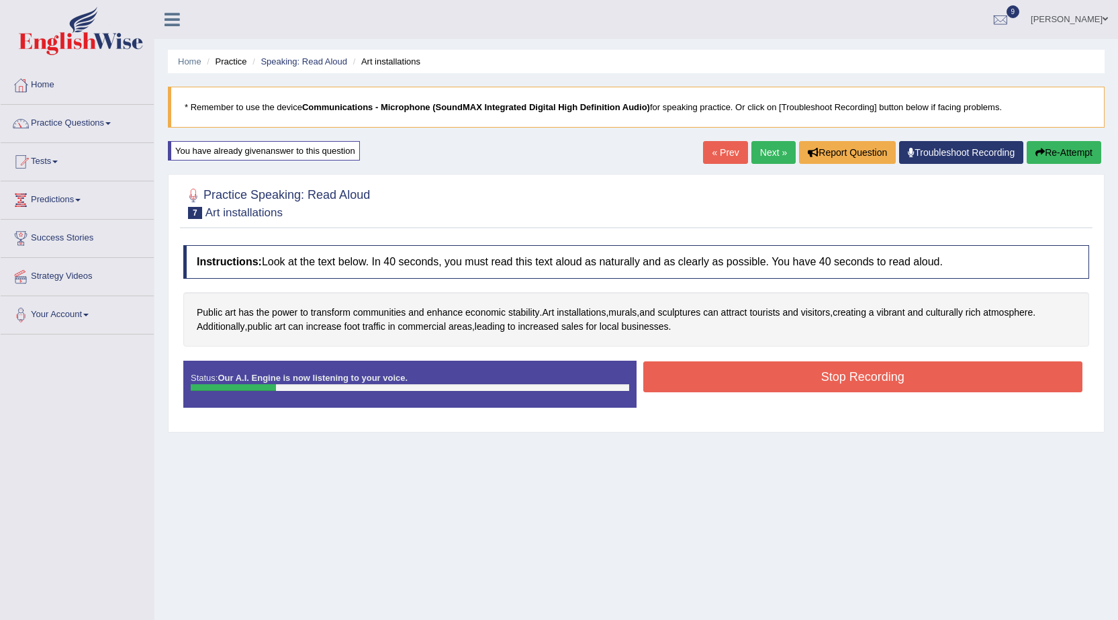
click at [1078, 144] on button "Re-Attempt" at bounding box center [1063, 152] width 75 height 23
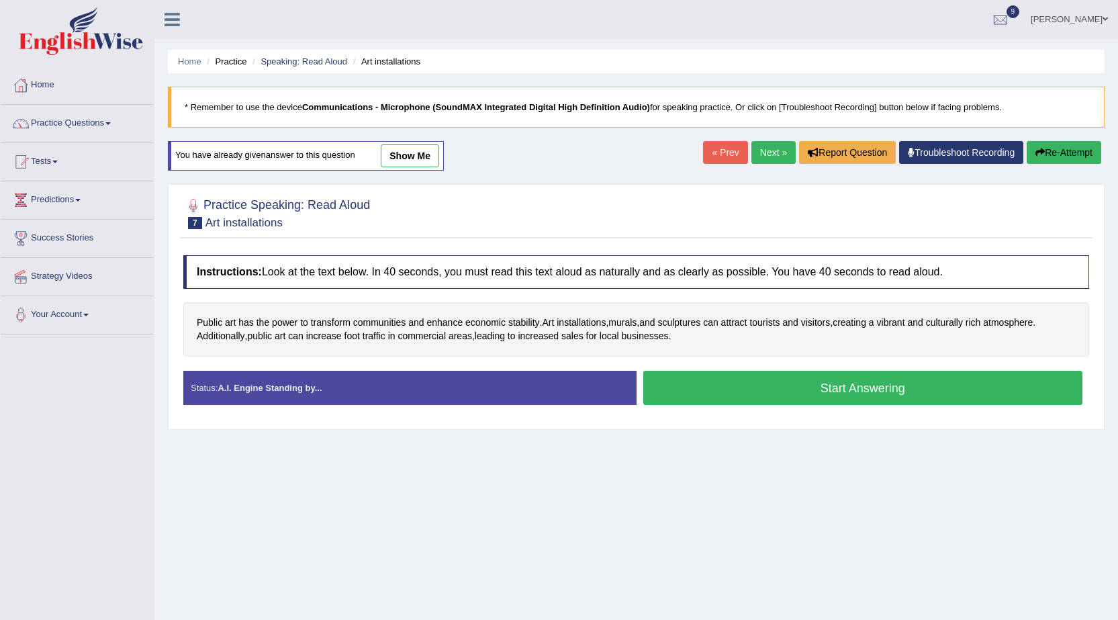
click at [700, 384] on button "Start Answering" at bounding box center [863, 388] width 440 height 34
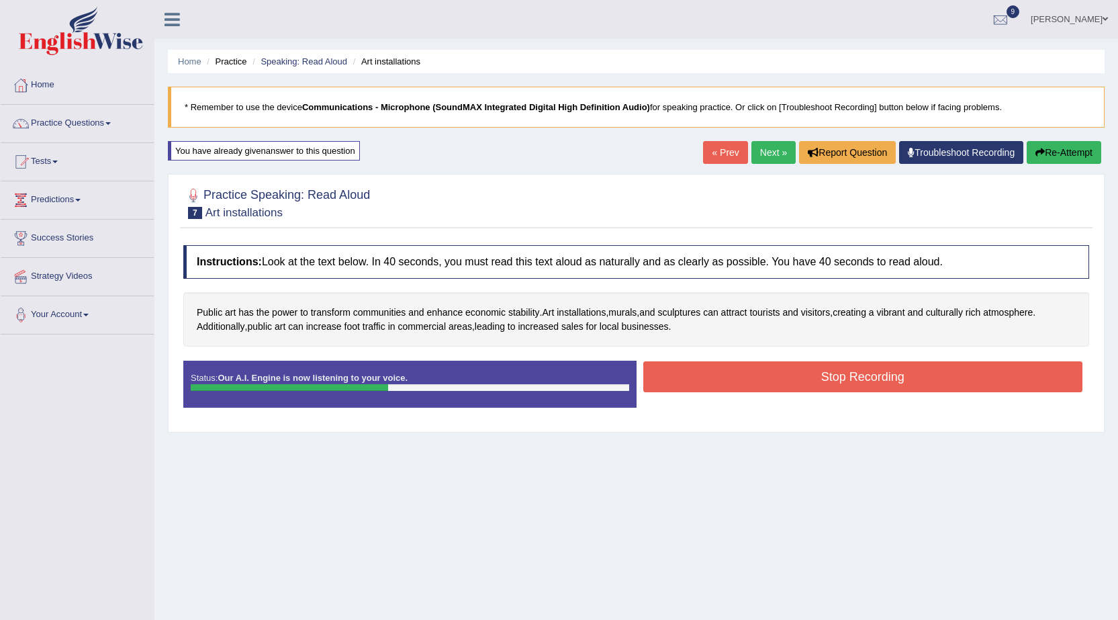
click at [814, 378] on button "Stop Recording" at bounding box center [863, 376] width 440 height 31
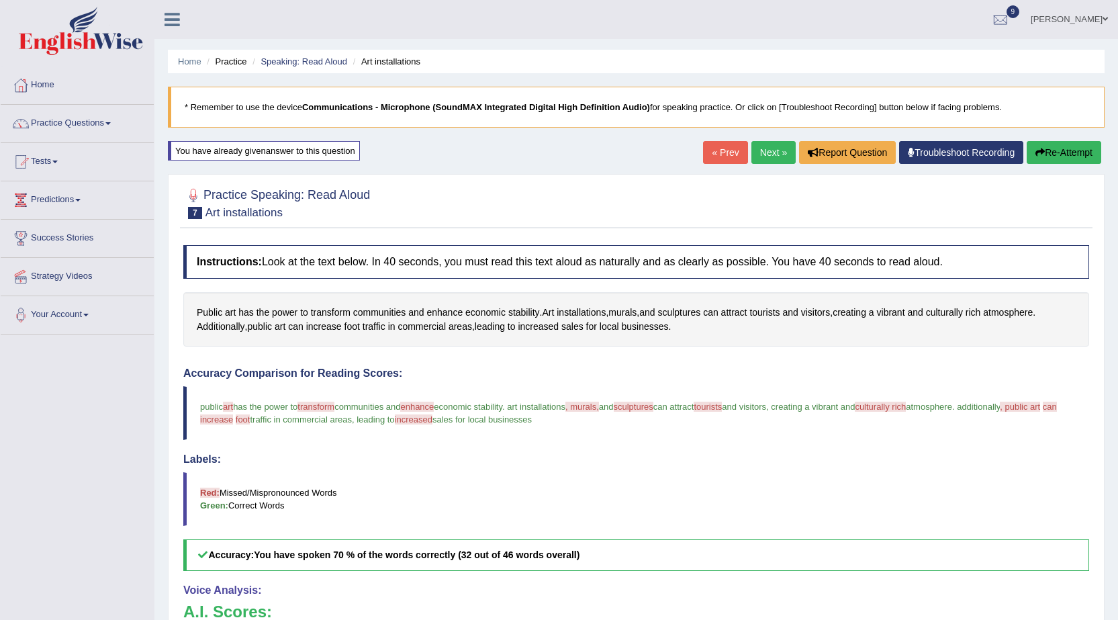
click at [1062, 150] on button "Re-Attempt" at bounding box center [1063, 152] width 75 height 23
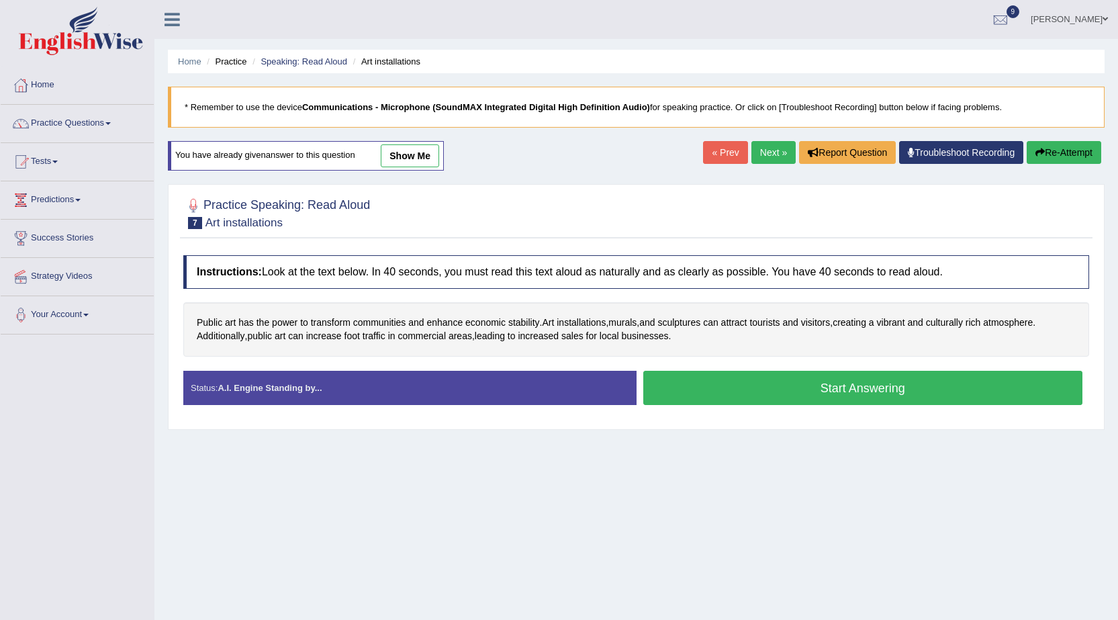
click at [785, 385] on button "Start Answering" at bounding box center [863, 388] width 440 height 34
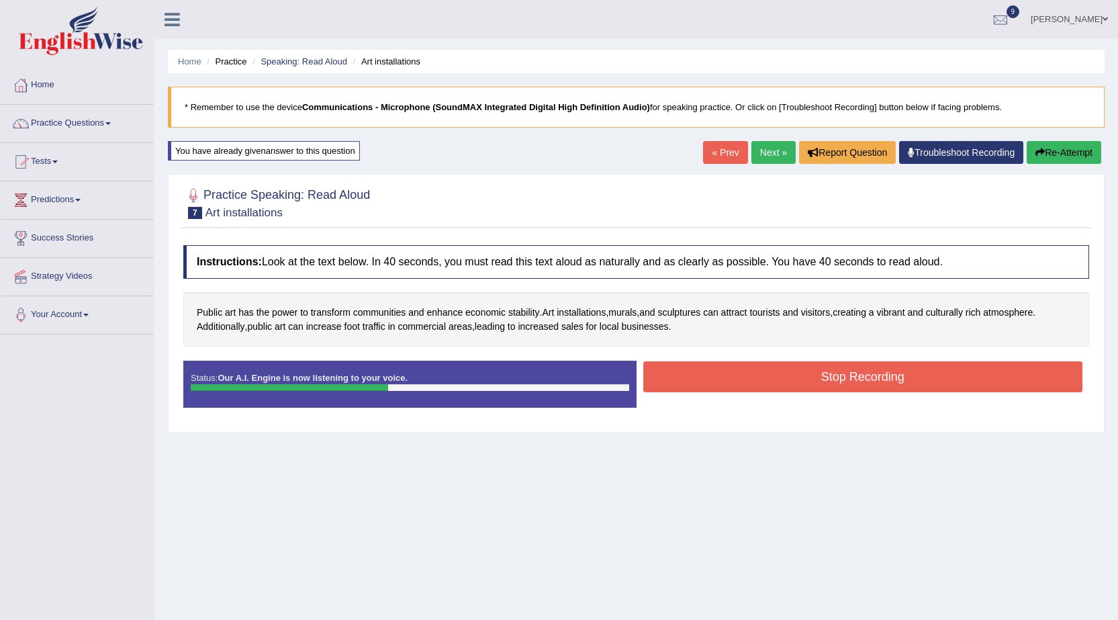
click at [809, 383] on button "Stop Recording" at bounding box center [863, 376] width 440 height 31
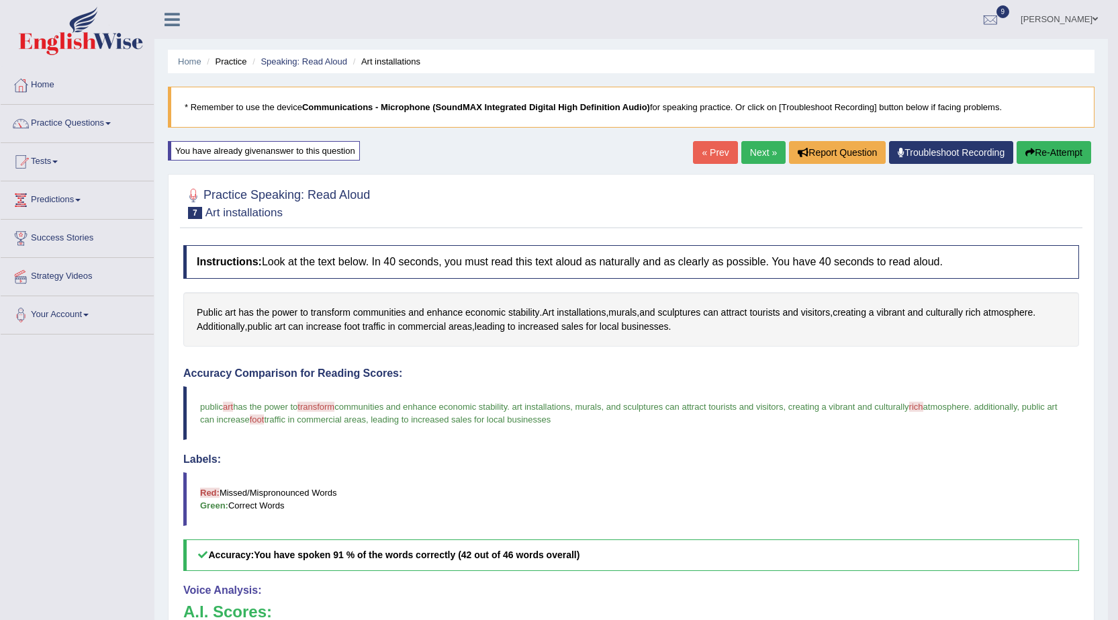
click at [760, 152] on link "Next »" at bounding box center [763, 152] width 44 height 23
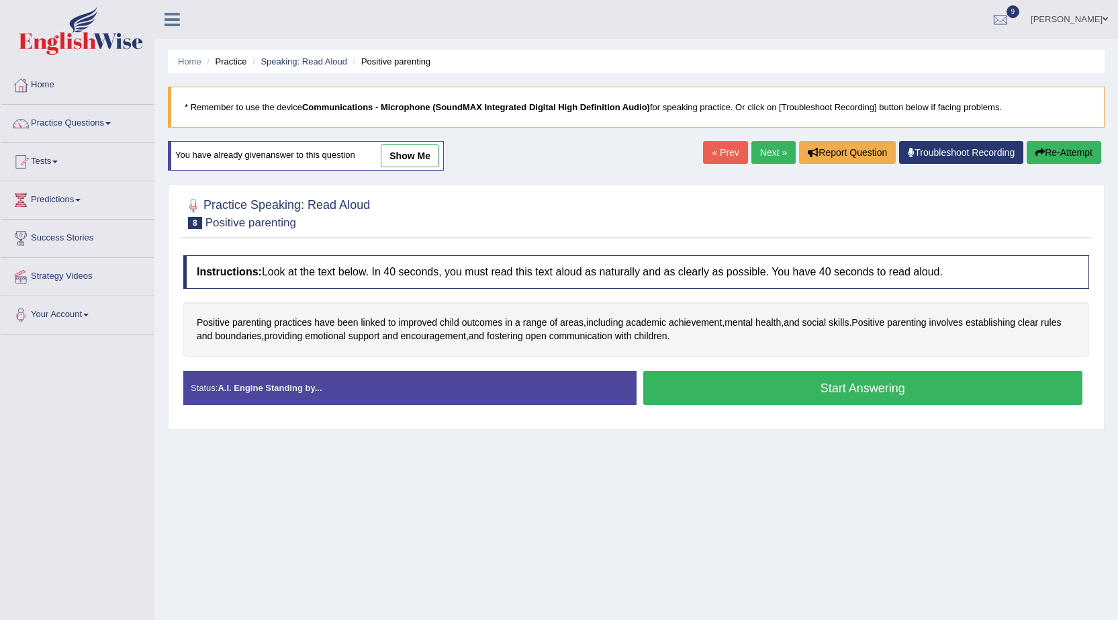
click at [758, 387] on button "Start Answering" at bounding box center [863, 388] width 440 height 34
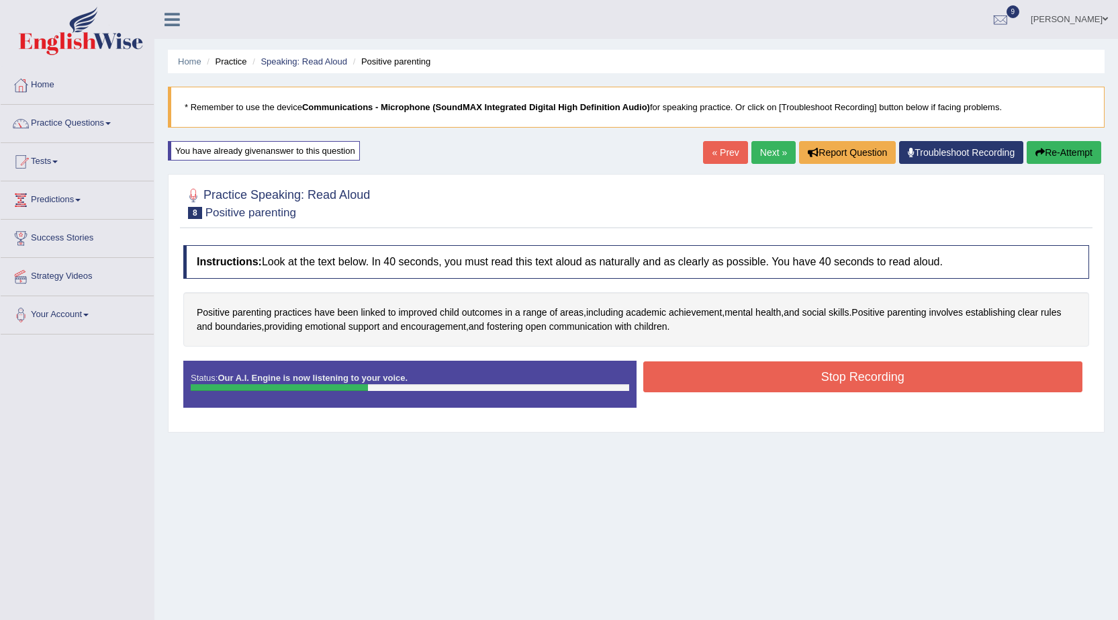
click at [795, 382] on button "Stop Recording" at bounding box center [863, 376] width 440 height 31
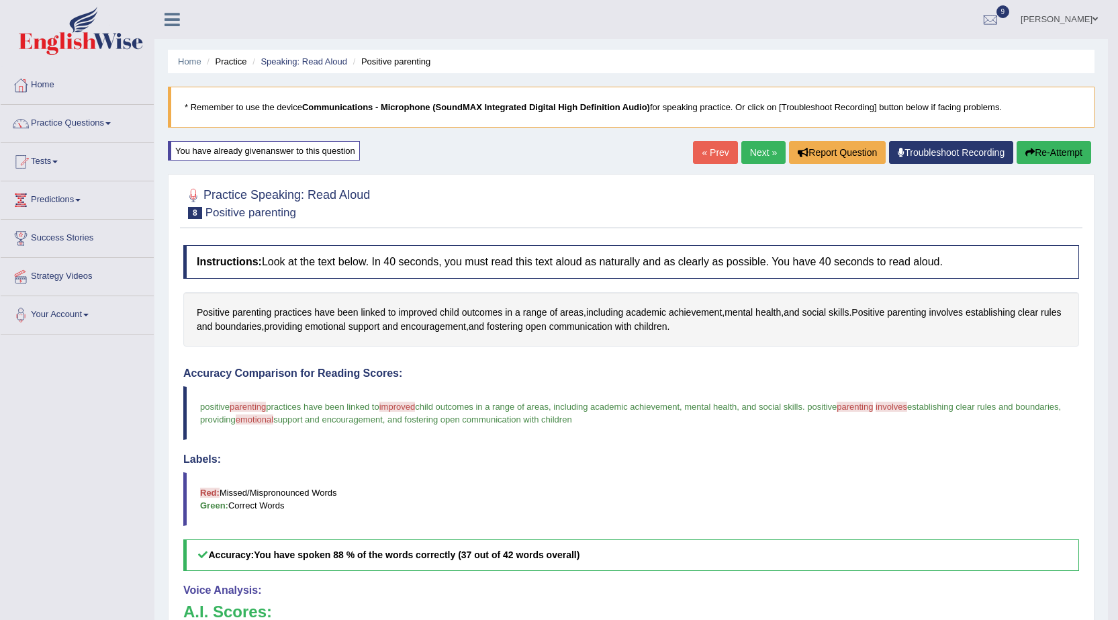
click at [746, 156] on link "Next »" at bounding box center [763, 152] width 44 height 23
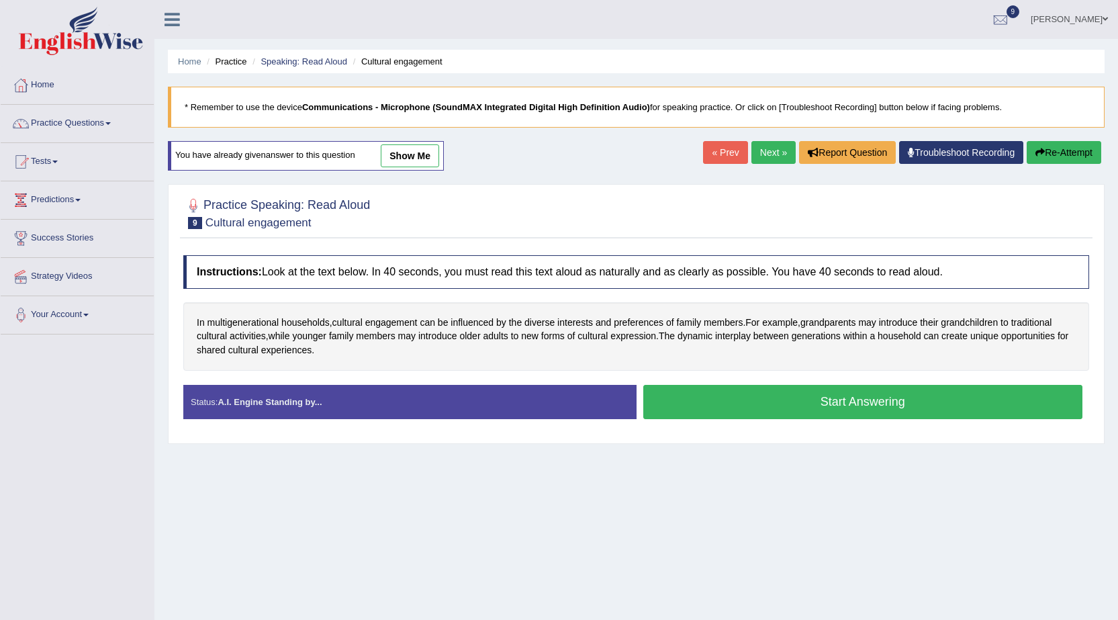
click at [791, 402] on button "Start Answering" at bounding box center [863, 402] width 440 height 34
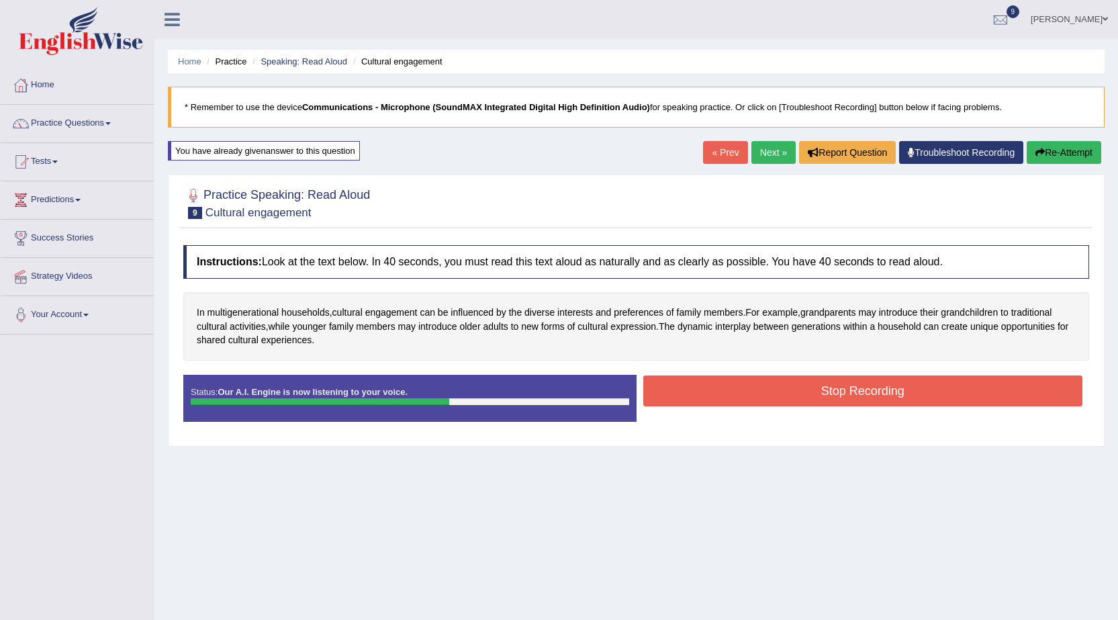
click at [697, 383] on button "Stop Recording" at bounding box center [863, 390] width 440 height 31
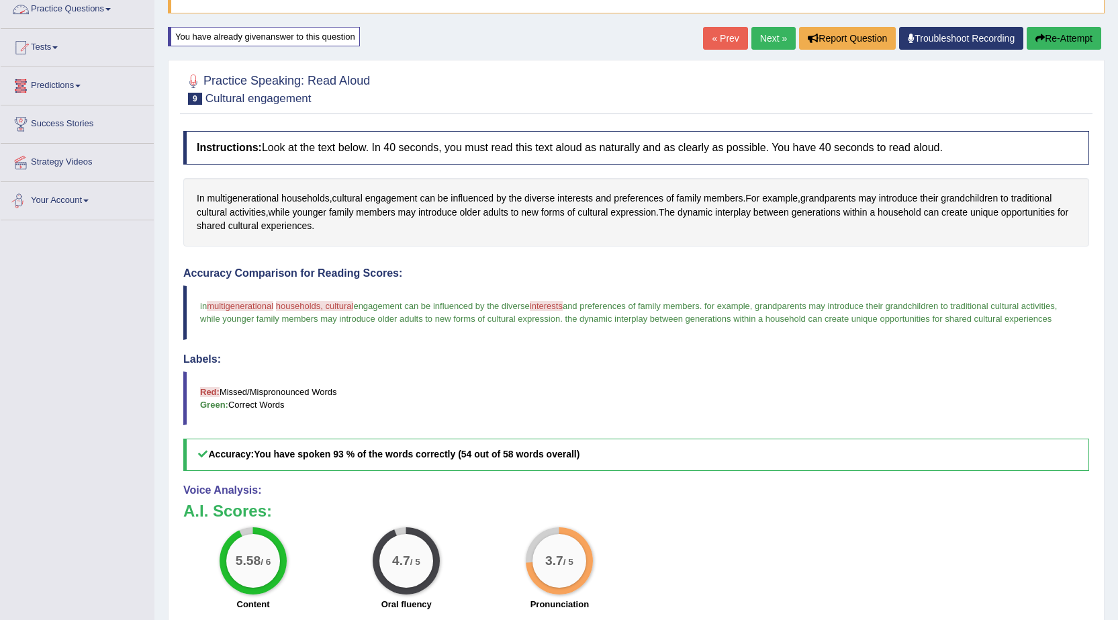
scroll to position [268, 0]
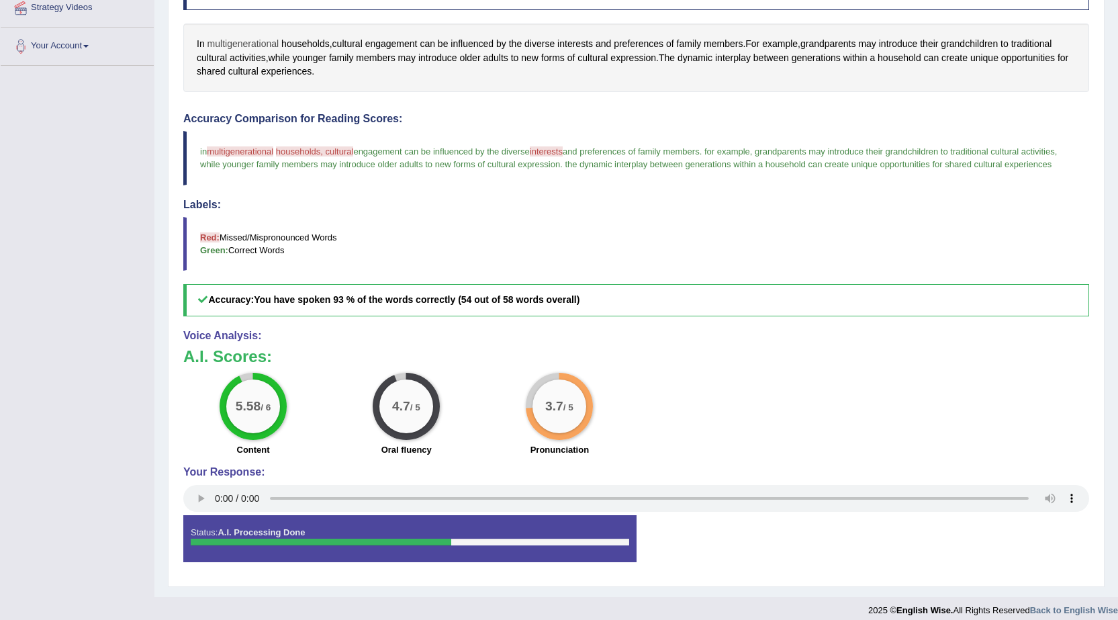
click at [256, 48] on span "multigenerational" at bounding box center [243, 44] width 72 height 14
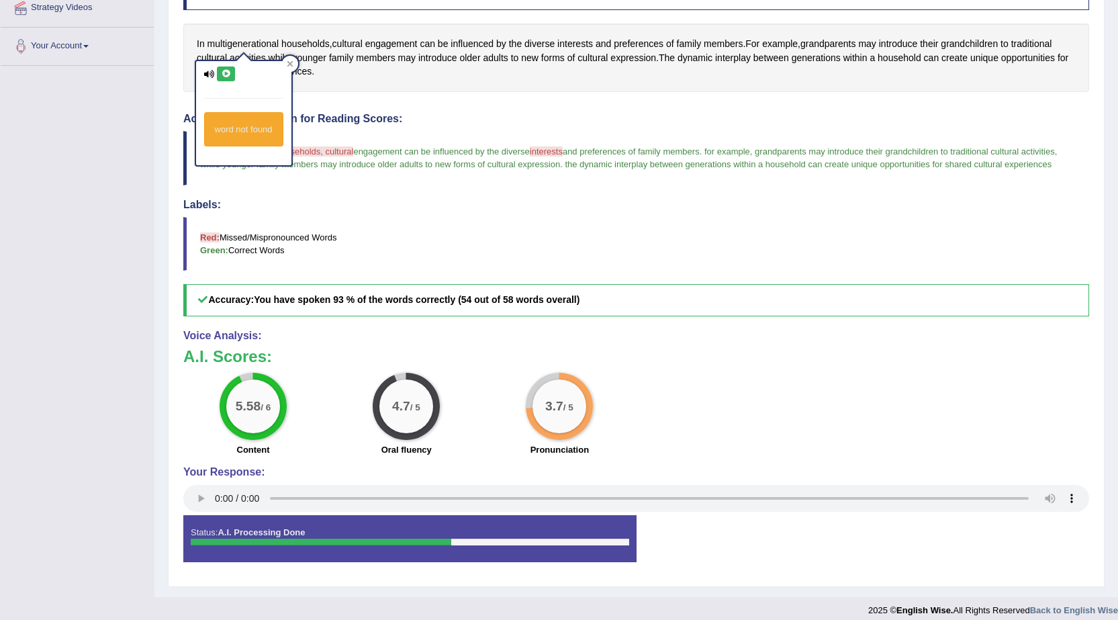
click at [217, 72] on button at bounding box center [226, 73] width 18 height 15
click at [450, 200] on h4 "Labels:" at bounding box center [635, 205] width 905 height 12
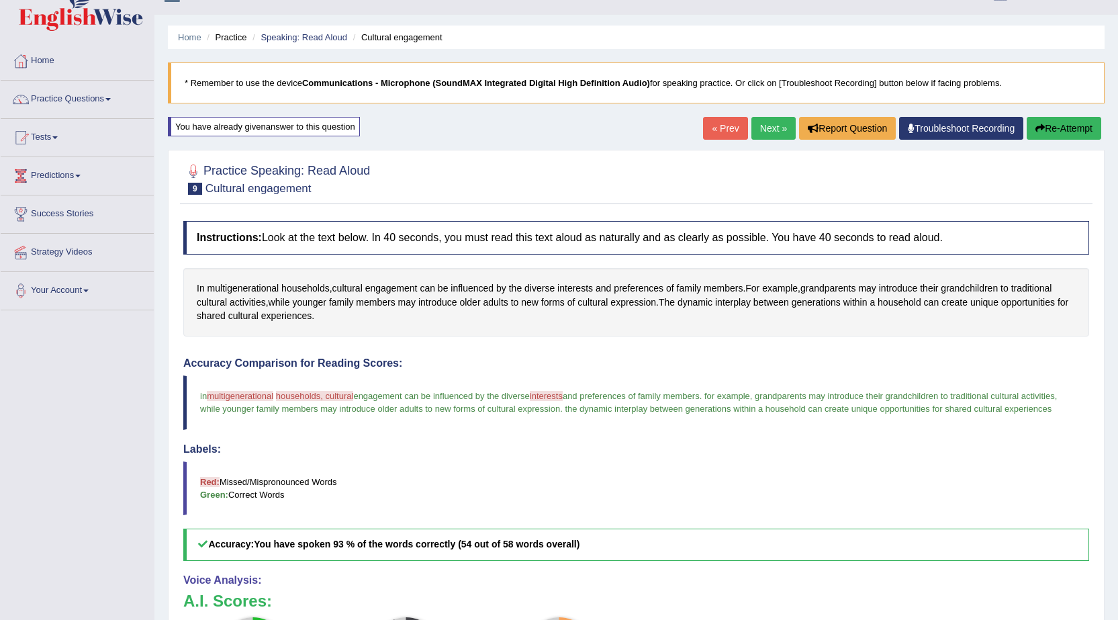
scroll to position [0, 0]
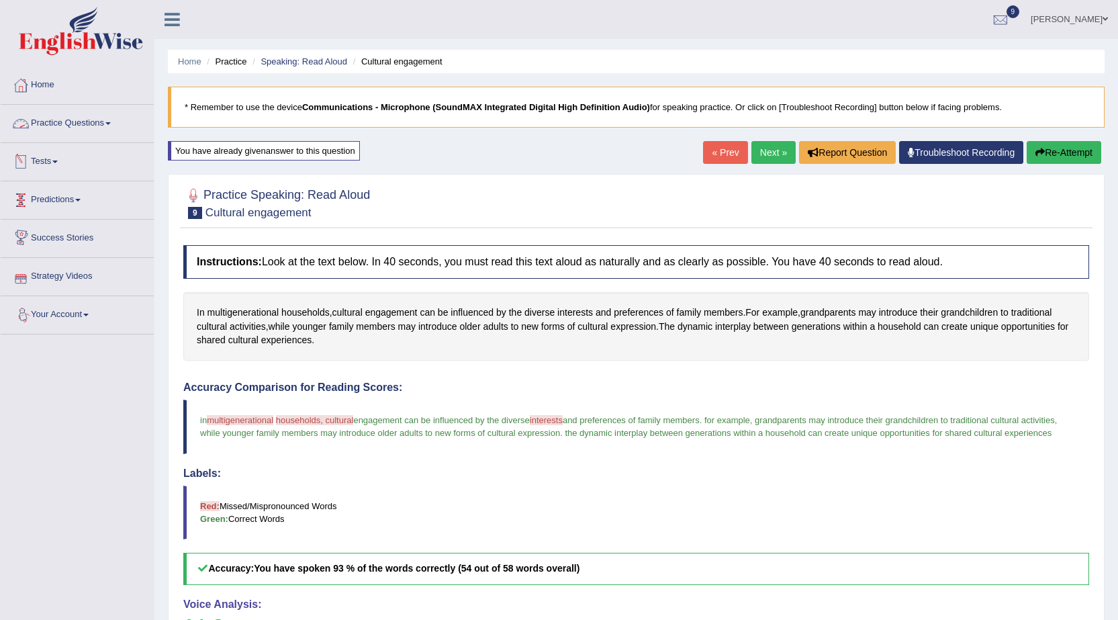
click at [87, 125] on link "Practice Questions" at bounding box center [77, 122] width 153 height 34
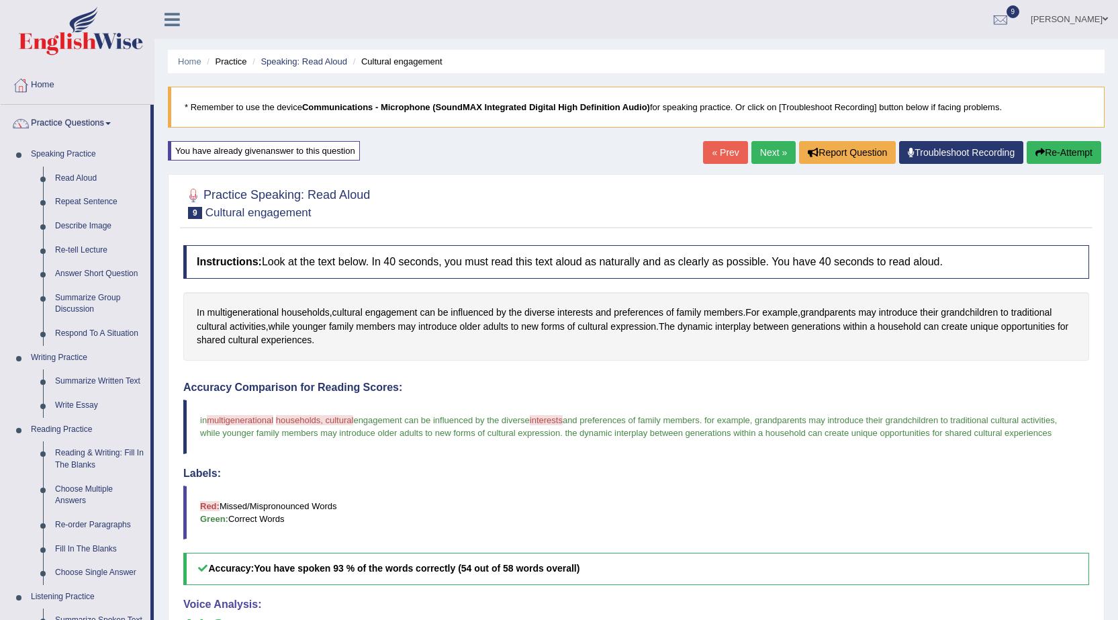
click at [241, 426] on blockquote "in multigenerational multi-generational houses households, cultural culture i e…" at bounding box center [635, 426] width 905 height 54
click at [244, 420] on span "multigenerational" at bounding box center [240, 420] width 66 height 10
click at [258, 313] on span "multigenerational" at bounding box center [243, 312] width 72 height 14
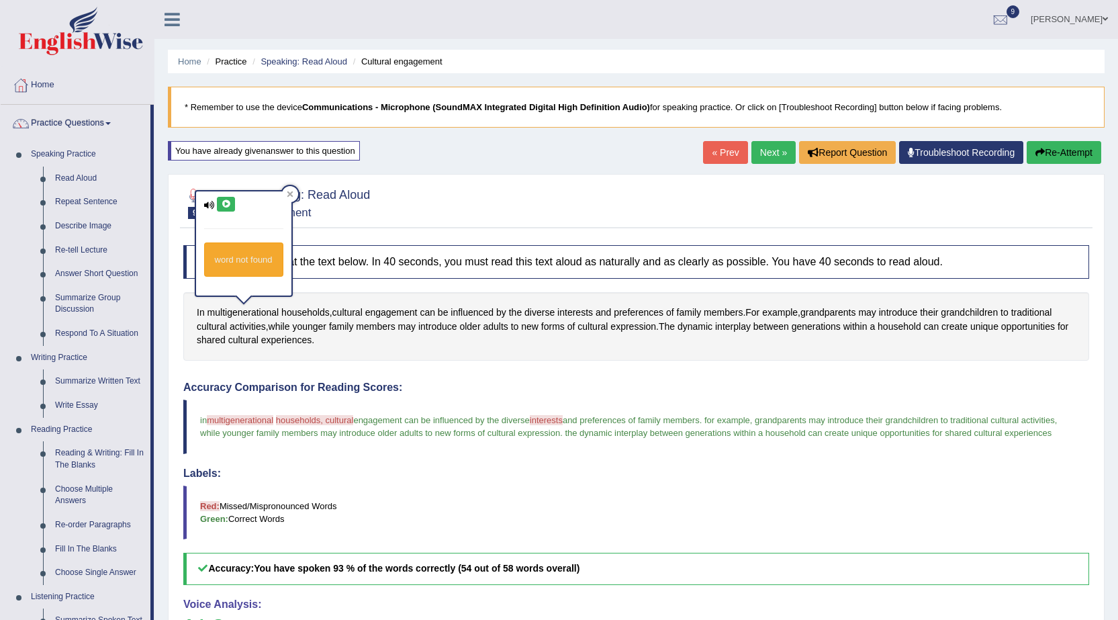
click at [229, 201] on icon at bounding box center [226, 204] width 10 height 8
click at [222, 206] on icon at bounding box center [226, 204] width 10 height 8
click at [757, 149] on link "Next »" at bounding box center [773, 152] width 44 height 23
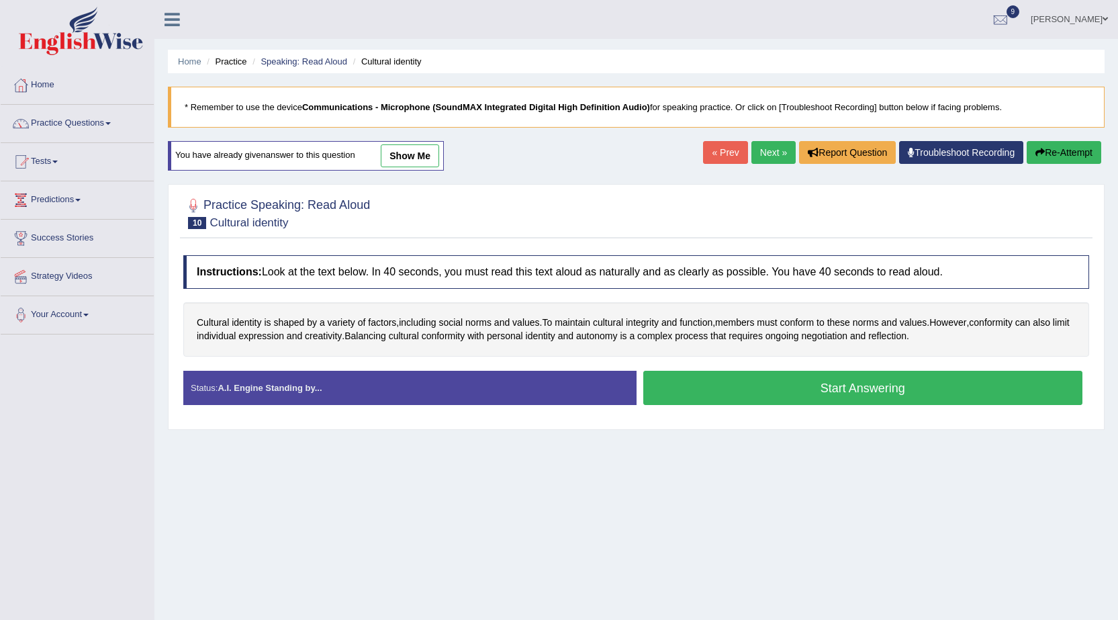
click at [873, 395] on button "Start Answering" at bounding box center [863, 388] width 440 height 34
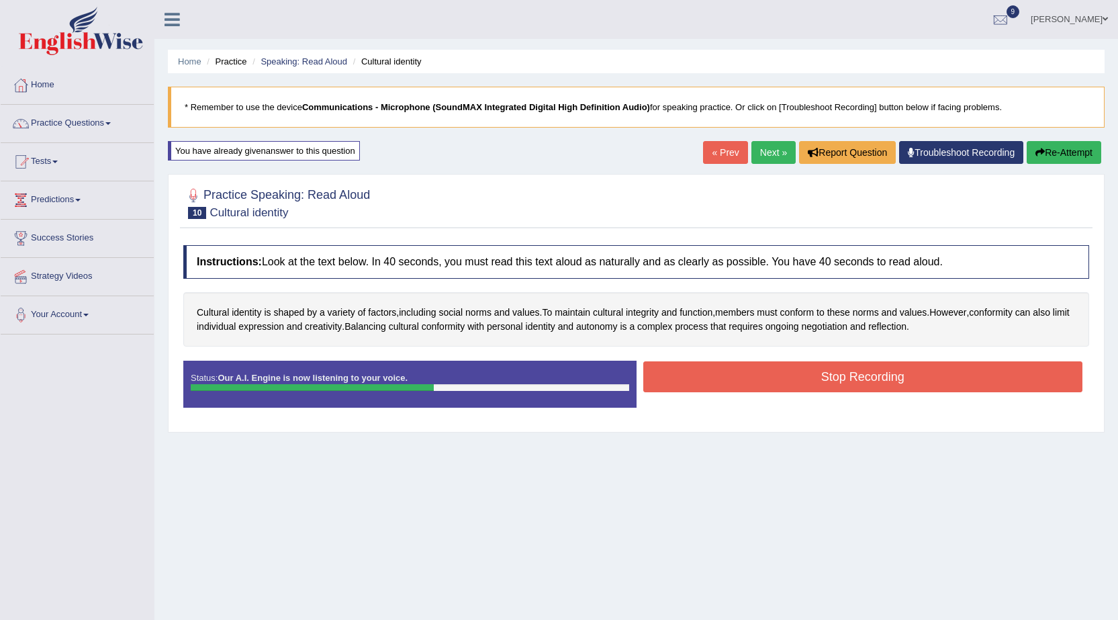
click at [871, 379] on button "Stop Recording" at bounding box center [863, 376] width 440 height 31
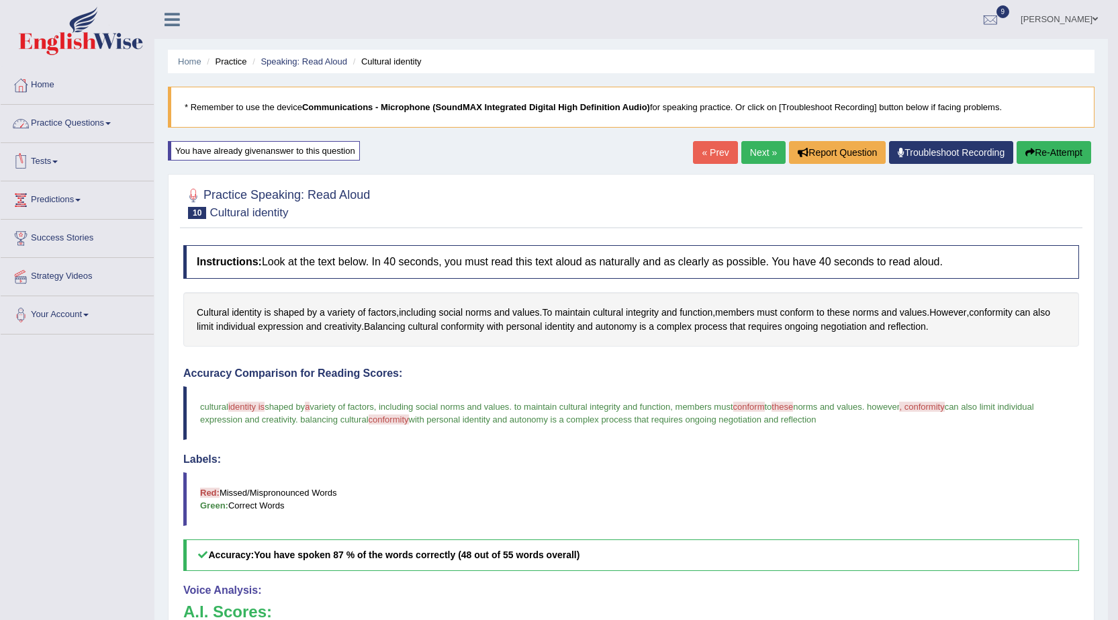
click at [60, 128] on link "Practice Questions" at bounding box center [77, 122] width 153 height 34
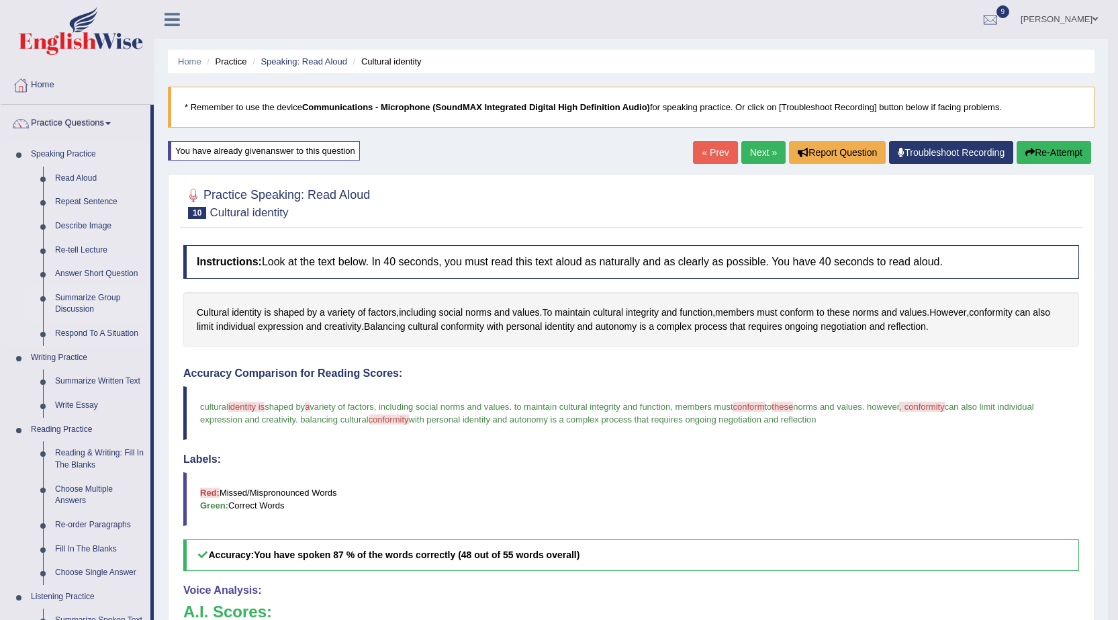
click at [66, 294] on link "Summarize Group Discussion" at bounding box center [99, 304] width 101 height 36
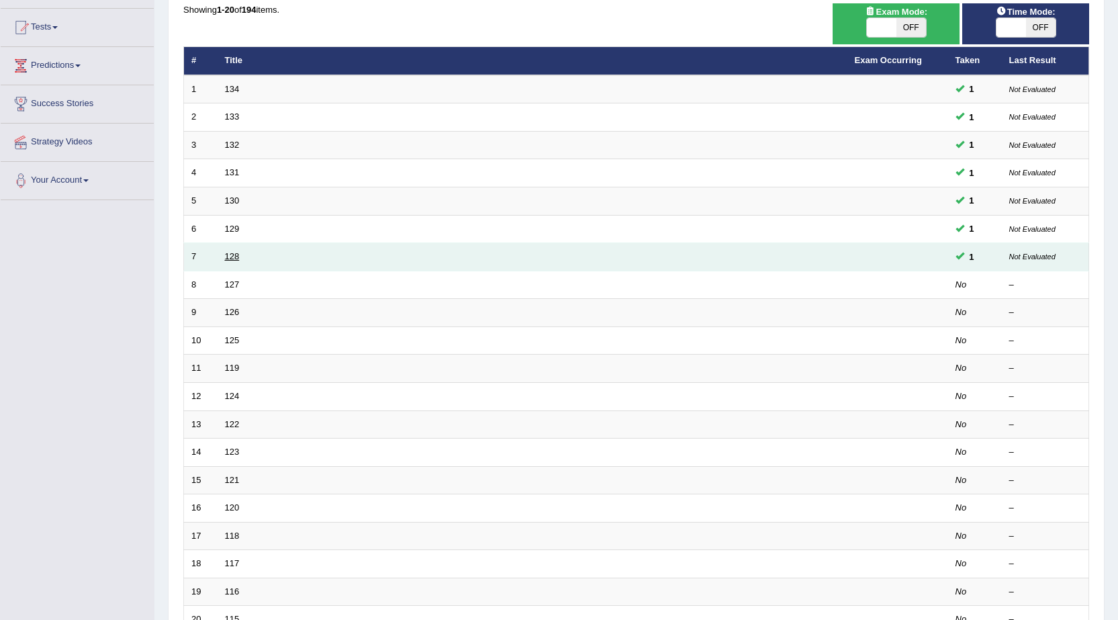
click at [230, 253] on link "128" at bounding box center [232, 256] width 15 height 10
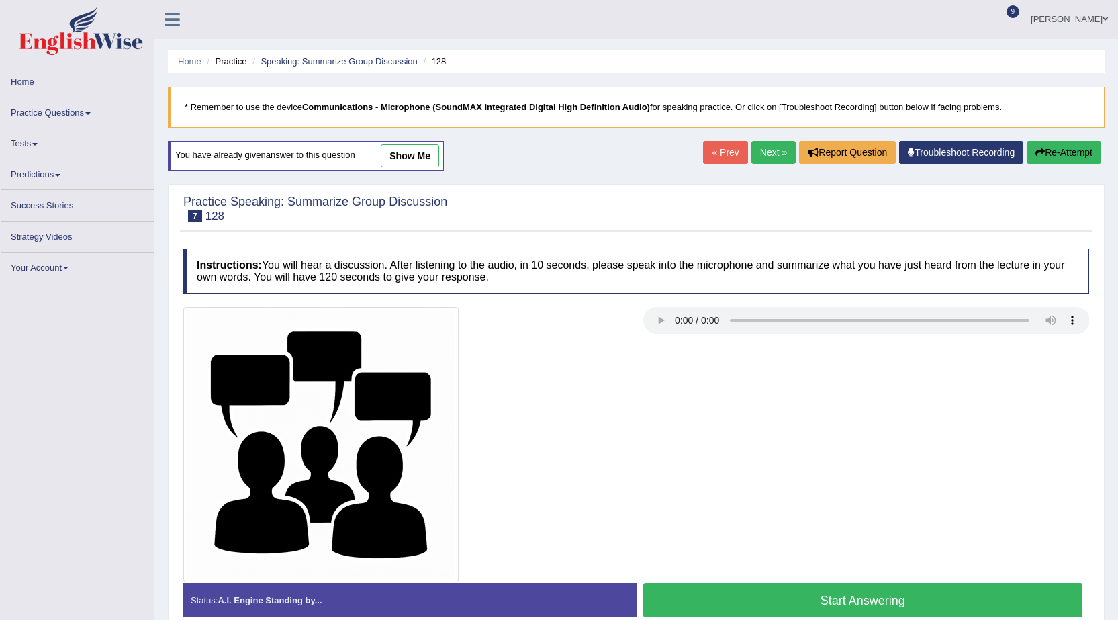
click at [406, 159] on link "show me" at bounding box center [410, 155] width 58 height 23
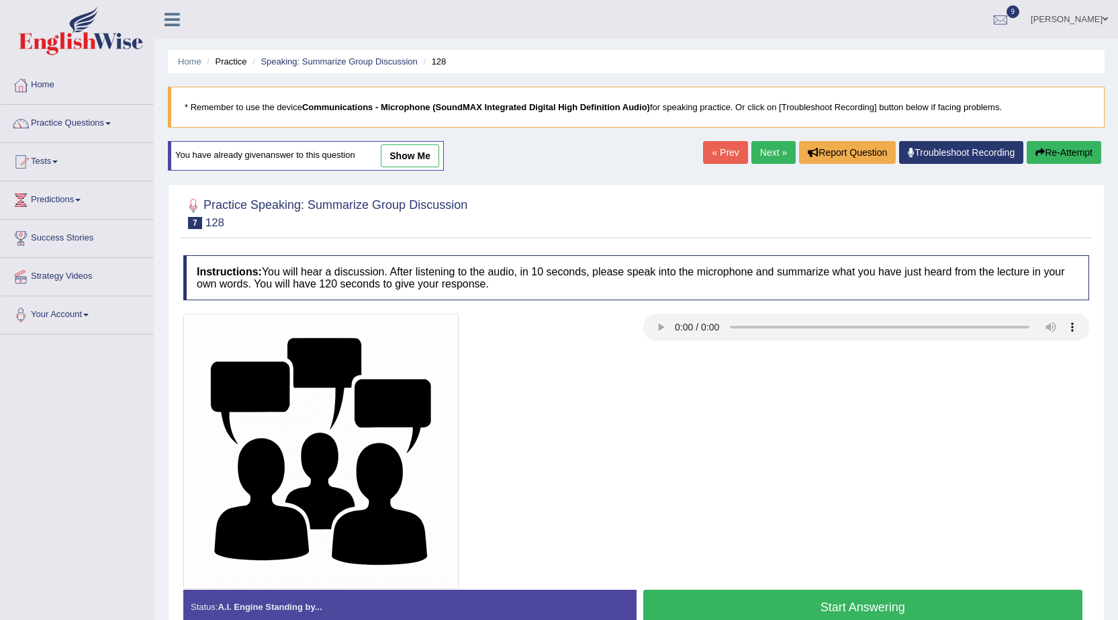
click at [410, 148] on link "show me" at bounding box center [410, 155] width 58 height 23
click at [408, 159] on div "Home Practice Speaking: Summarize Group Discussion 128 * Remember to use the de…" at bounding box center [635, 335] width 963 height 671
click at [422, 67] on li "128" at bounding box center [433, 61] width 26 height 13
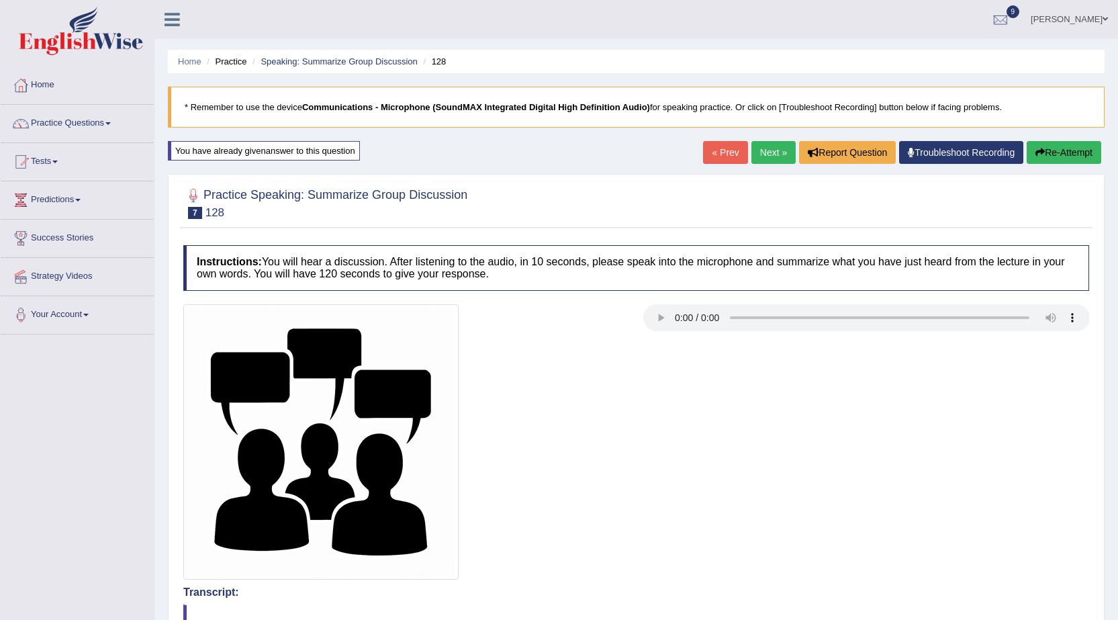
click at [757, 156] on link "Next »" at bounding box center [773, 152] width 44 height 23
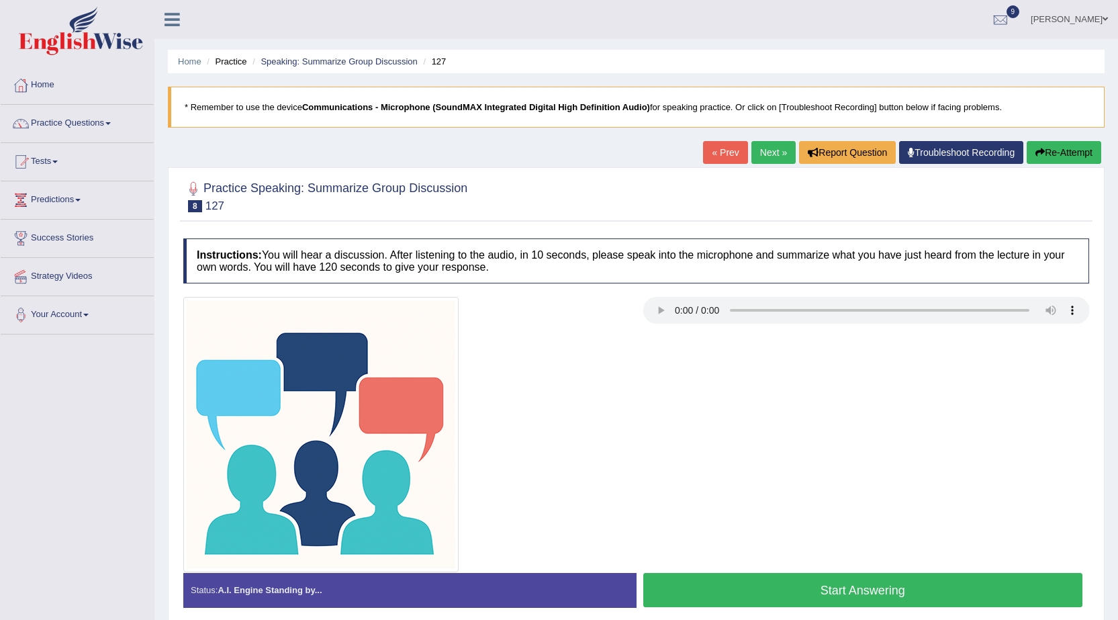
click at [460, 192] on h2 "Practice Speaking: Summarize Group Discussion 8 127" at bounding box center [325, 196] width 284 height 34
click at [463, 154] on div "Home Practice Speaking: Summarize Group Discussion 127 * Remember to use the de…" at bounding box center [635, 335] width 963 height 671
click at [575, 346] on div at bounding box center [407, 434] width 460 height 275
click at [751, 157] on link "Next »" at bounding box center [773, 152] width 44 height 23
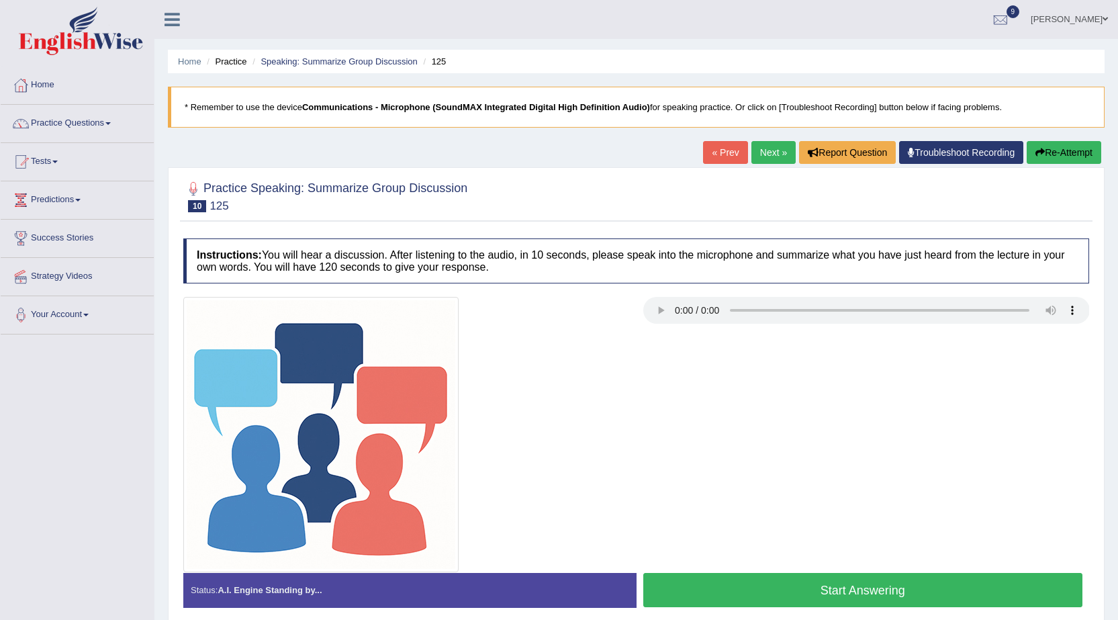
click at [562, 151] on div "Home Practice Speaking: Summarize Group Discussion 125 * Remember to use the de…" at bounding box center [635, 335] width 963 height 671
click at [562, 152] on div "Home Practice Speaking: Summarize Group Discussion 125 * Remember to use the de…" at bounding box center [635, 335] width 963 height 671
click at [409, 158] on div "Home Practice Speaking: Summarize Group Discussion 125 * Remember to use the de…" at bounding box center [635, 335] width 963 height 671
click at [709, 156] on link "« Prev" at bounding box center [725, 152] width 44 height 23
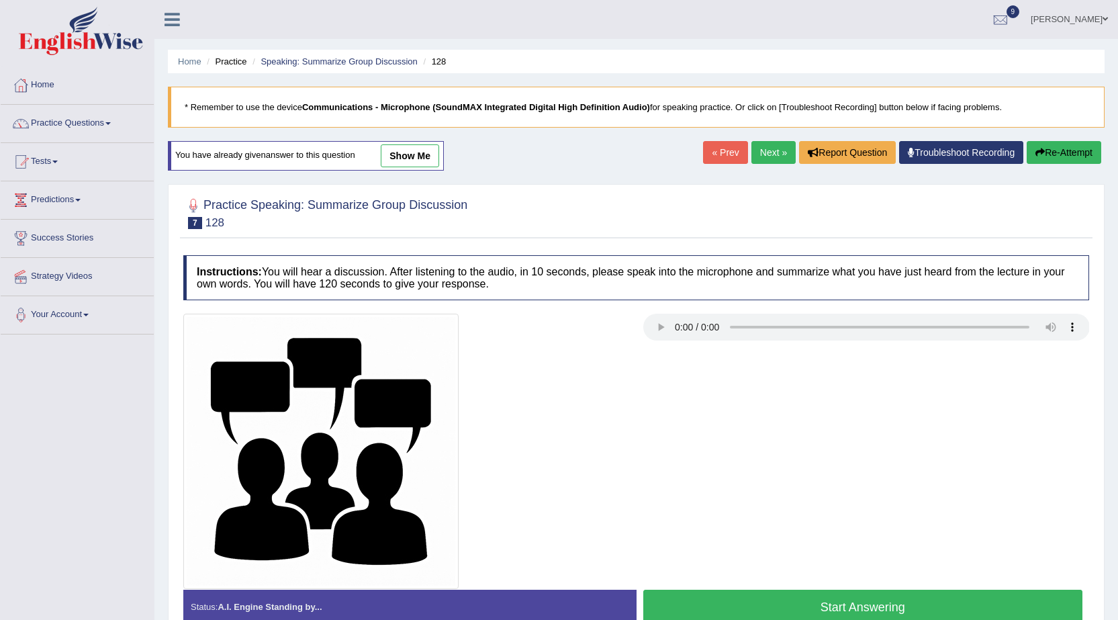
click at [401, 152] on link "show me" at bounding box center [410, 155] width 58 height 23
click at [417, 156] on div "Home Practice Speaking: Summarize Group Discussion 128 * Remember to use the de…" at bounding box center [635, 335] width 963 height 671
click at [404, 71] on ul "Home Practice Speaking: Summarize Group Discussion 128" at bounding box center [636, 61] width 936 height 23
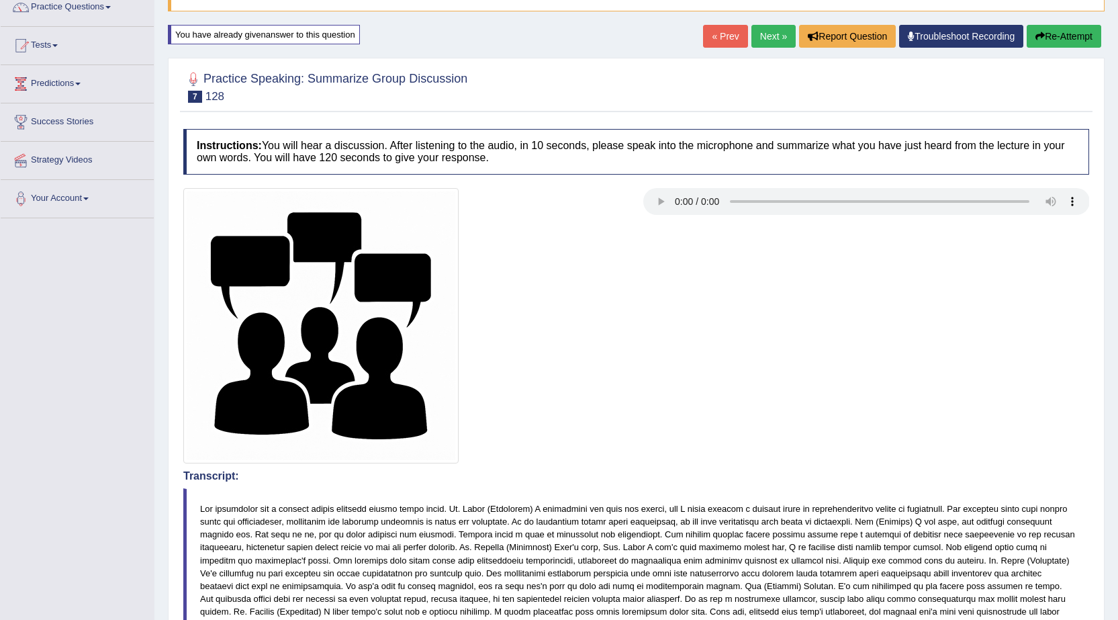
scroll to position [18, 0]
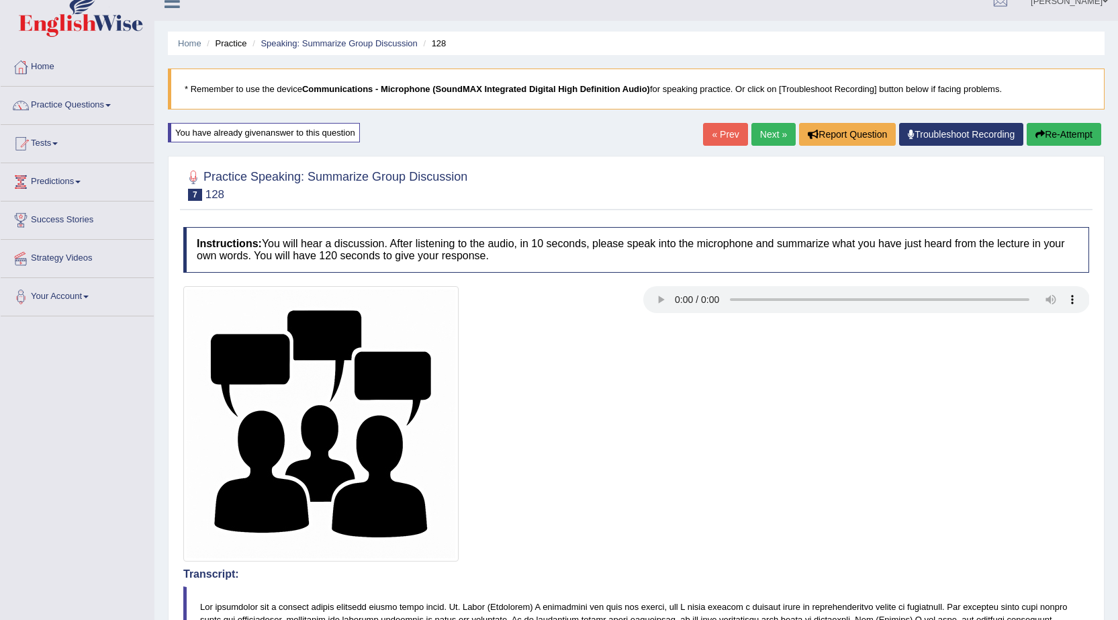
click at [716, 132] on link "« Prev" at bounding box center [725, 134] width 44 height 23
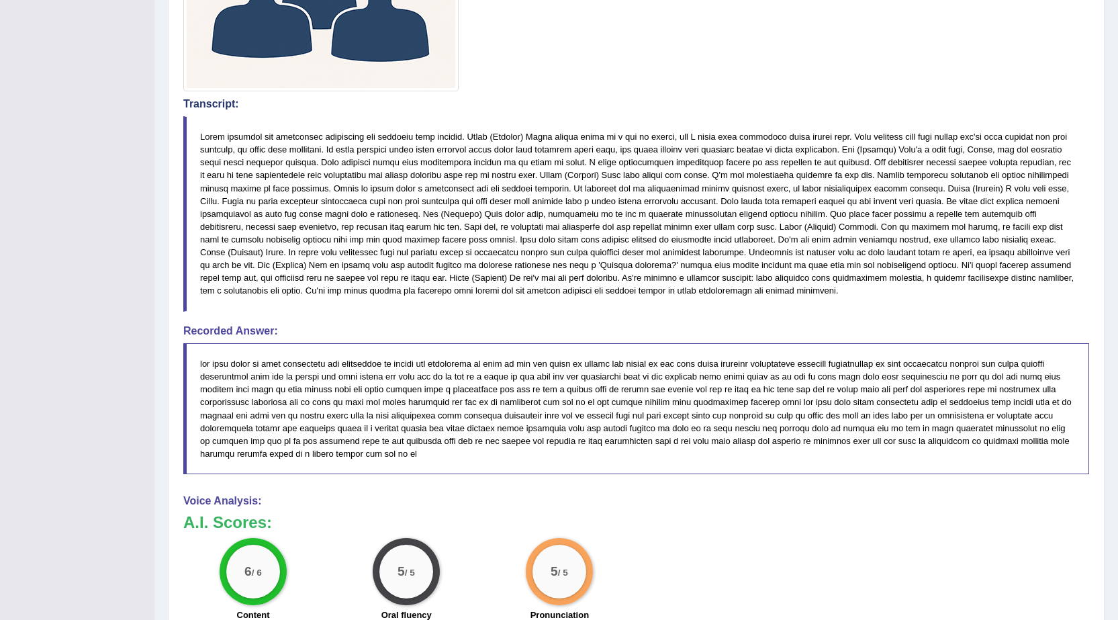
scroll to position [689, 0]
